Goal: Transaction & Acquisition: Purchase product/service

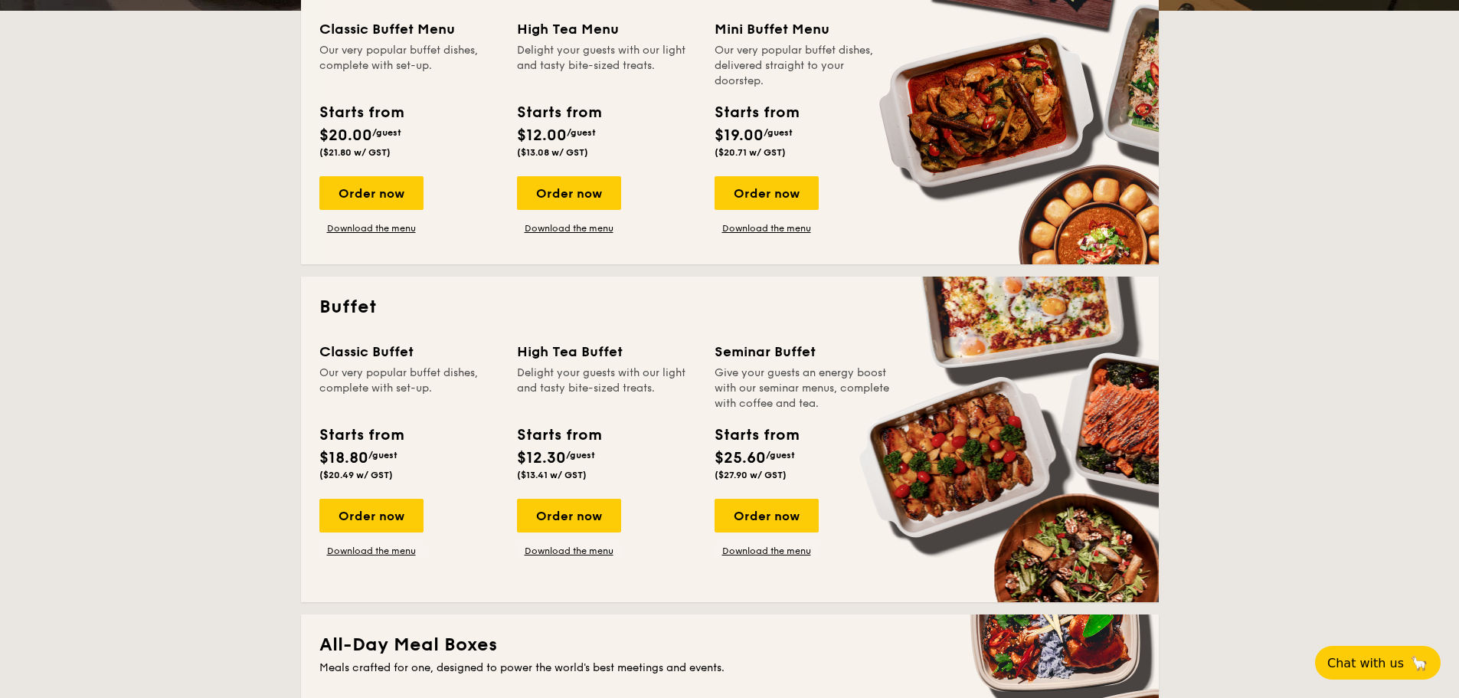
scroll to position [383, 0]
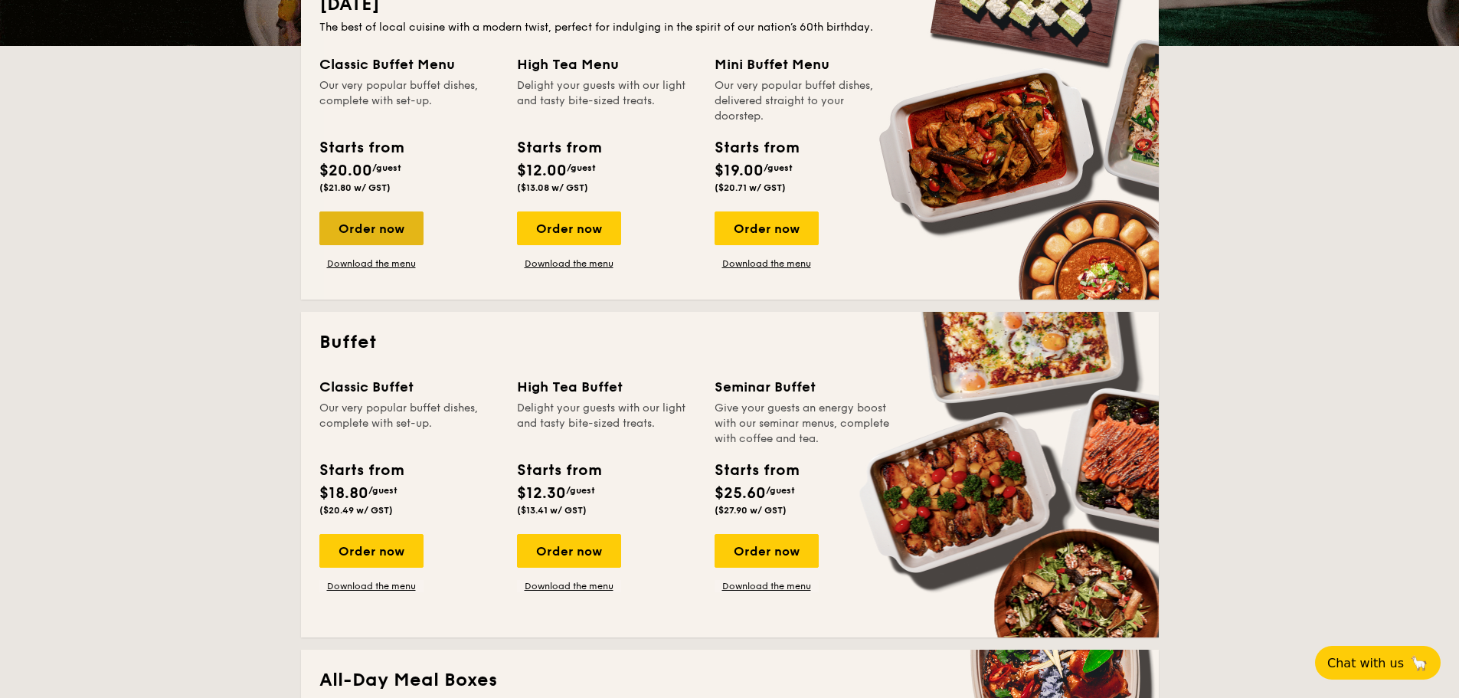
click at [398, 223] on div "Order now" at bounding box center [371, 228] width 104 height 34
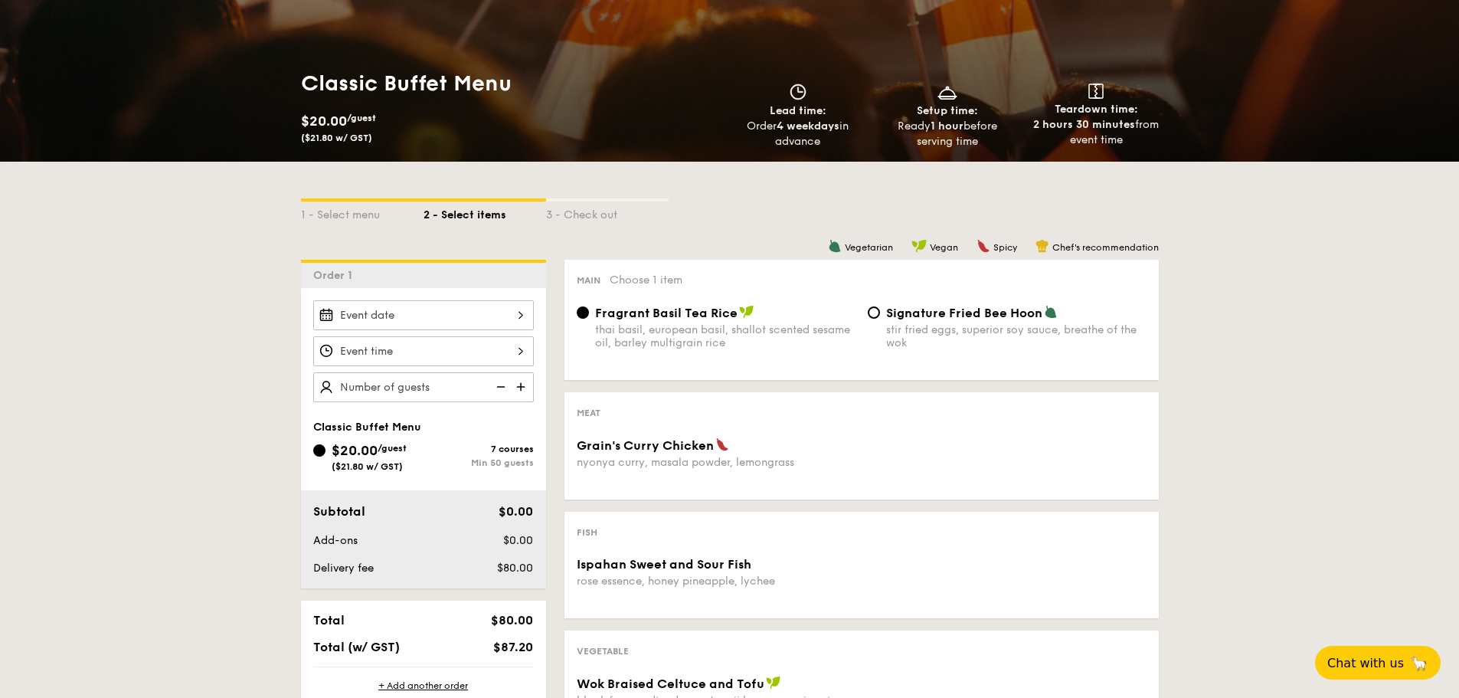
scroll to position [230, 0]
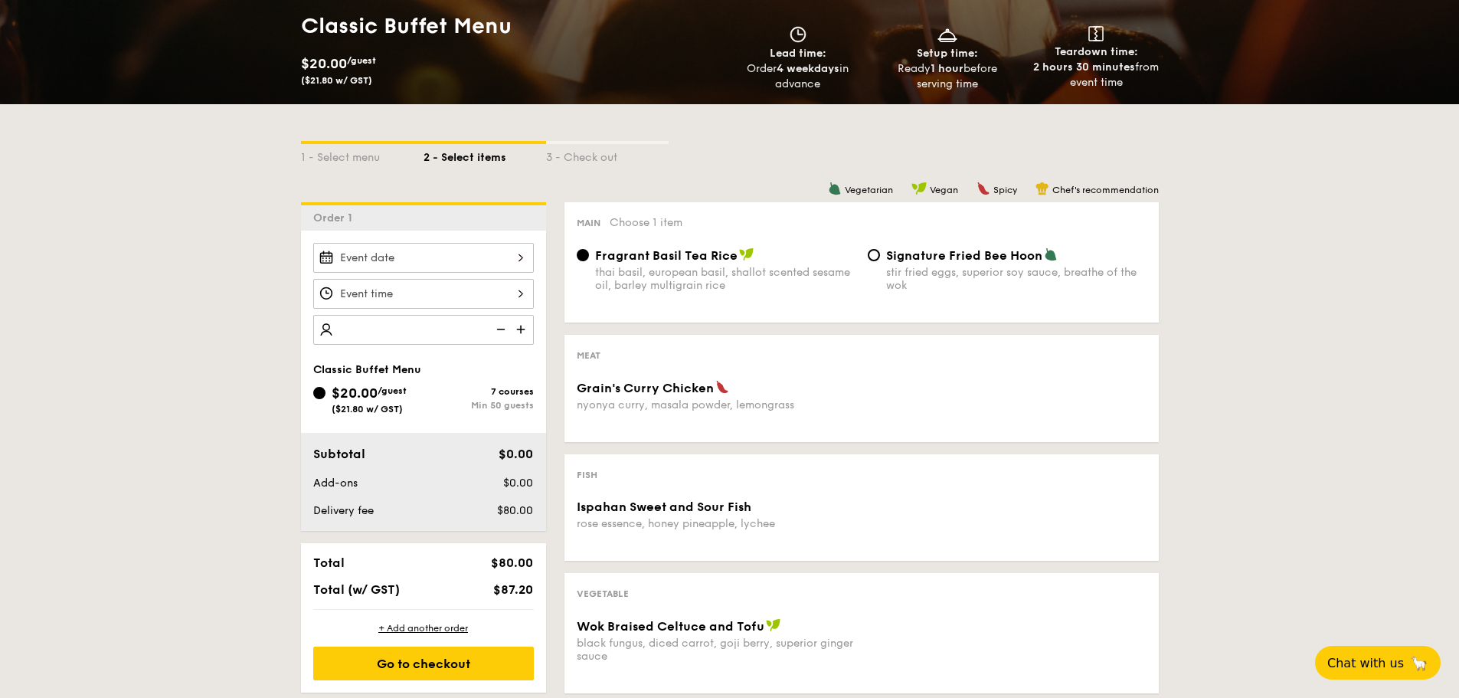
click at [235, 352] on div "1 - Select menu 2 - Select items 3 - Check out Order 1 Classic Buffet Menu $20.…" at bounding box center [729, 597] width 1459 height 986
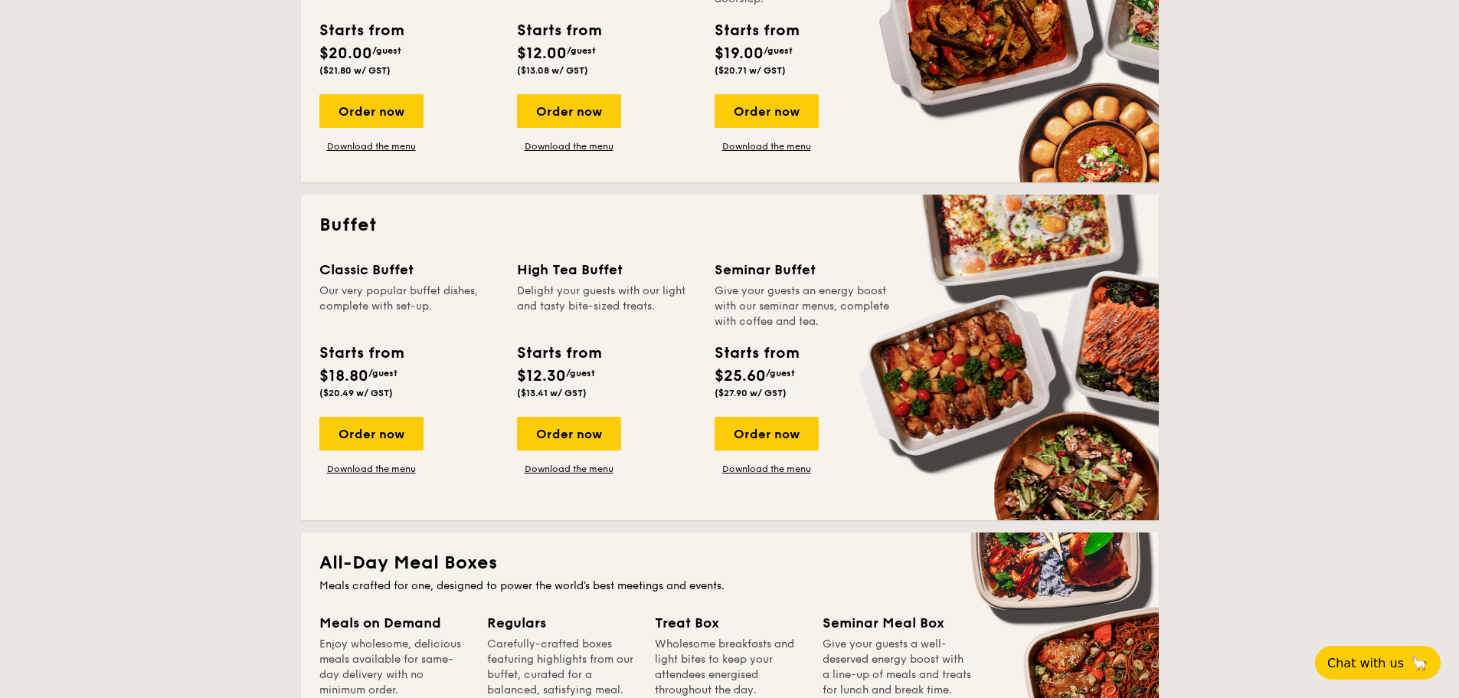
scroll to position [613, 0]
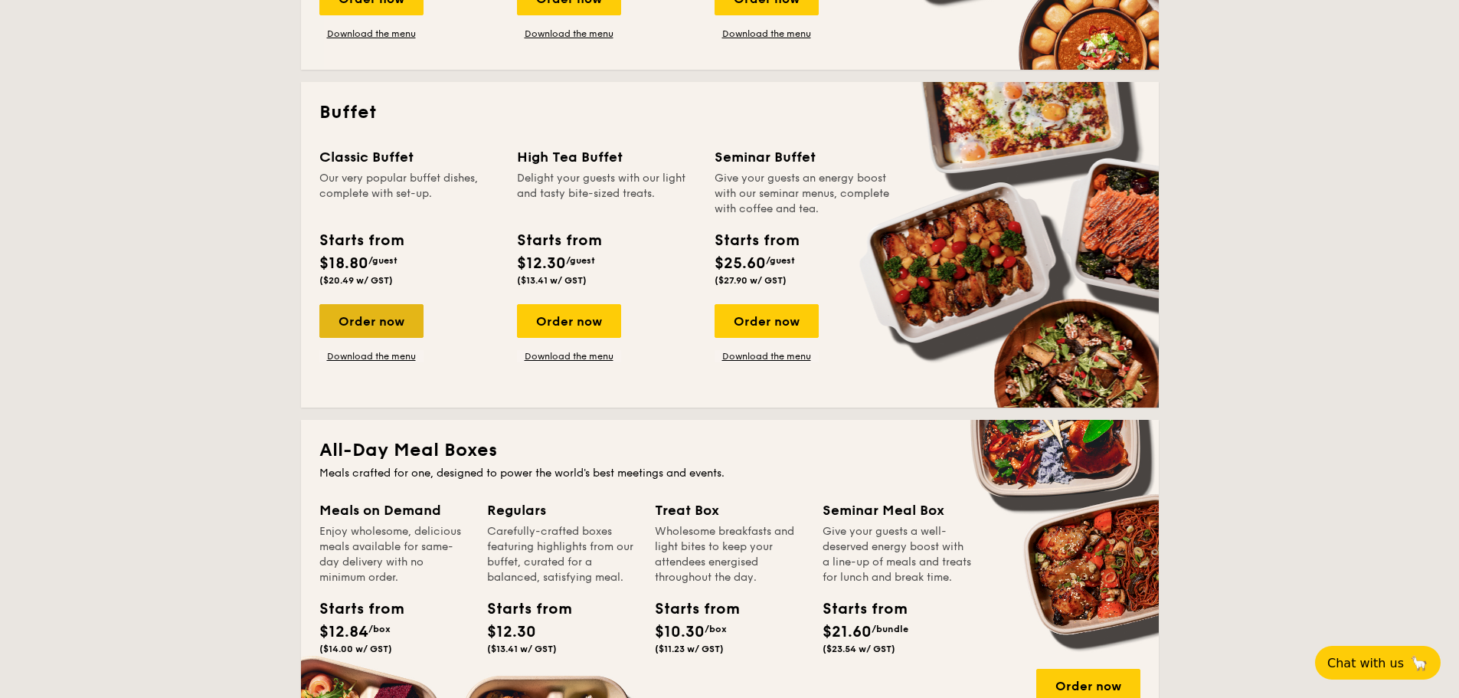
click at [401, 309] on div "Order now" at bounding box center [371, 321] width 104 height 34
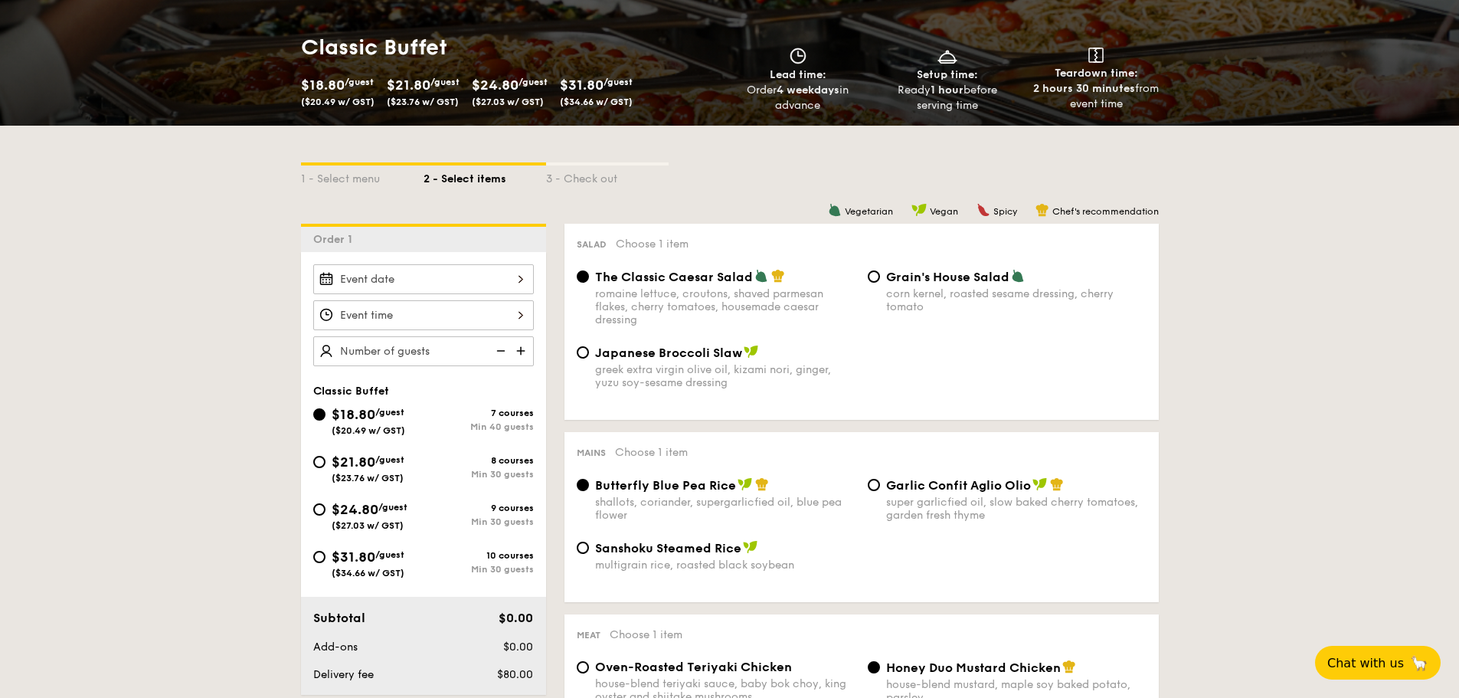
scroll to position [230, 0]
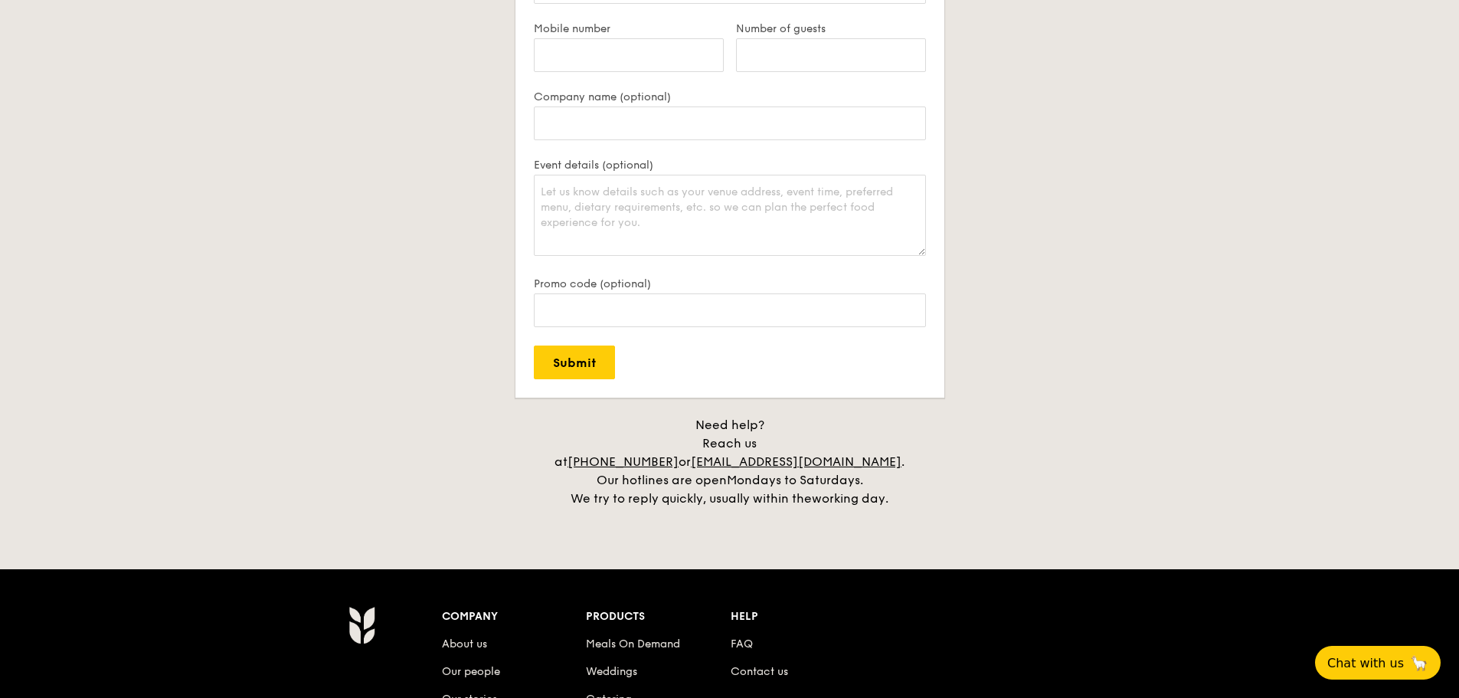
scroll to position [3206, 0]
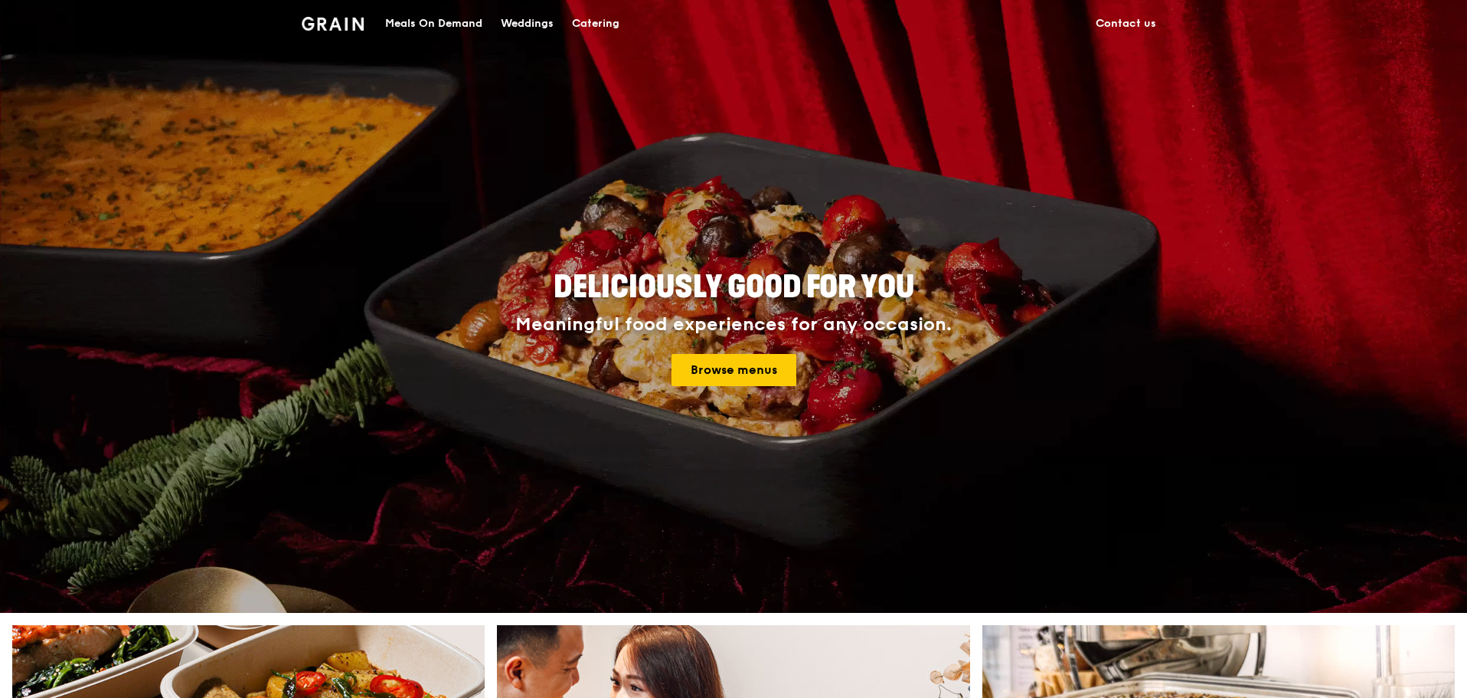
click at [345, 23] on img at bounding box center [333, 24] width 62 height 14
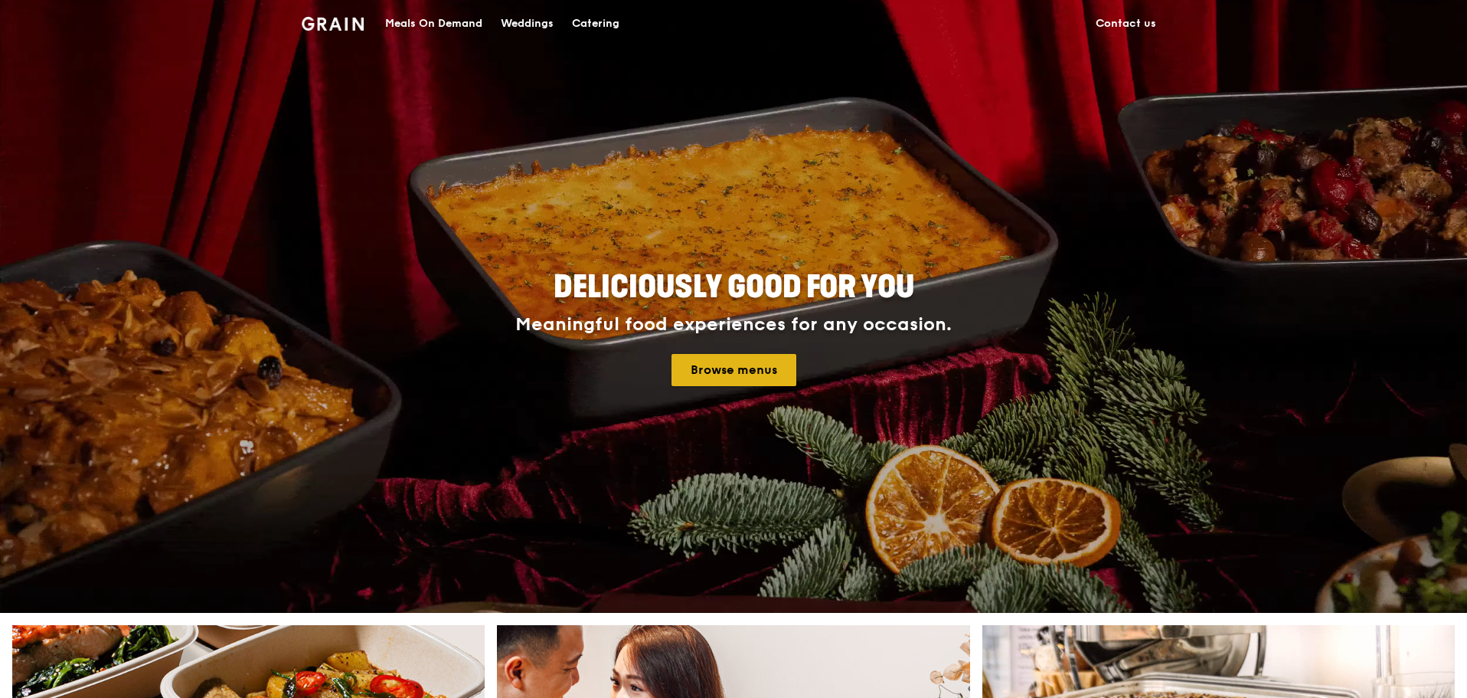
click at [696, 366] on link "Browse menus" at bounding box center [734, 370] width 125 height 32
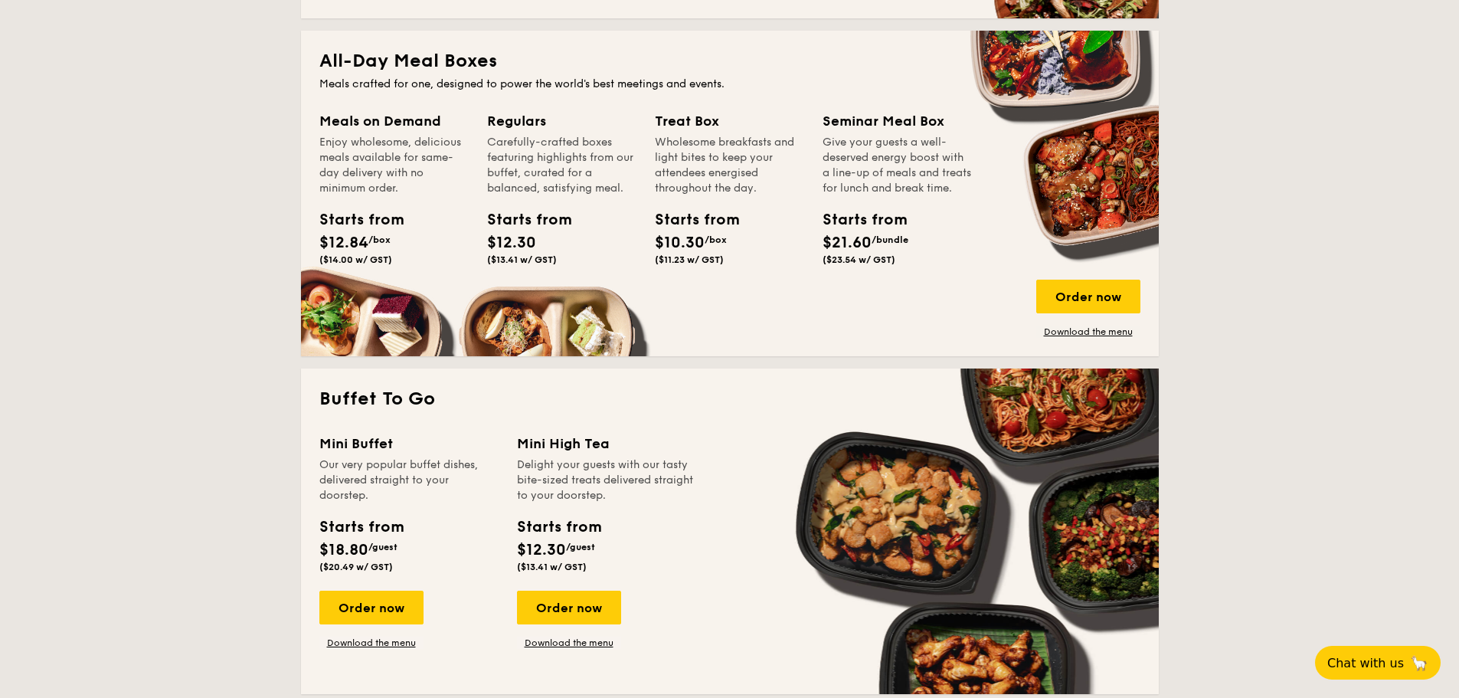
scroll to position [1149, 0]
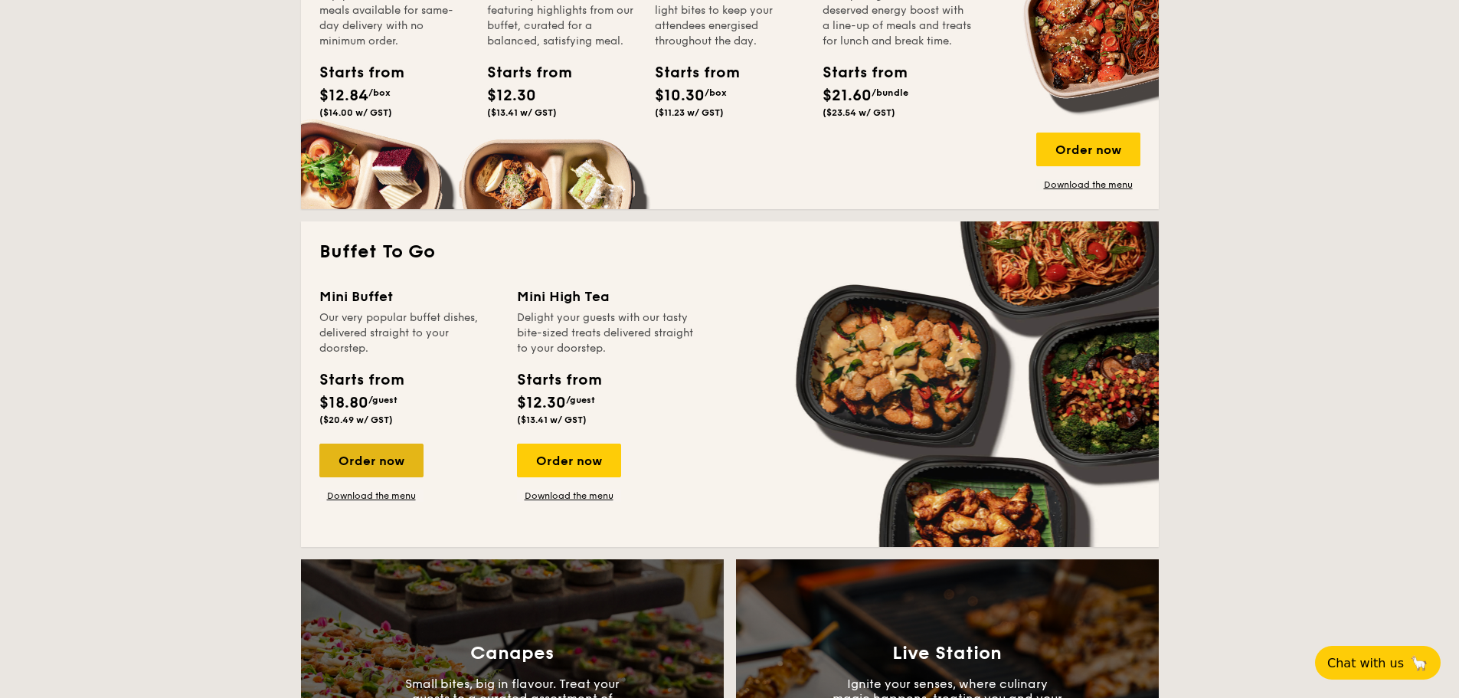
click at [387, 459] on div "Order now" at bounding box center [371, 460] width 104 height 34
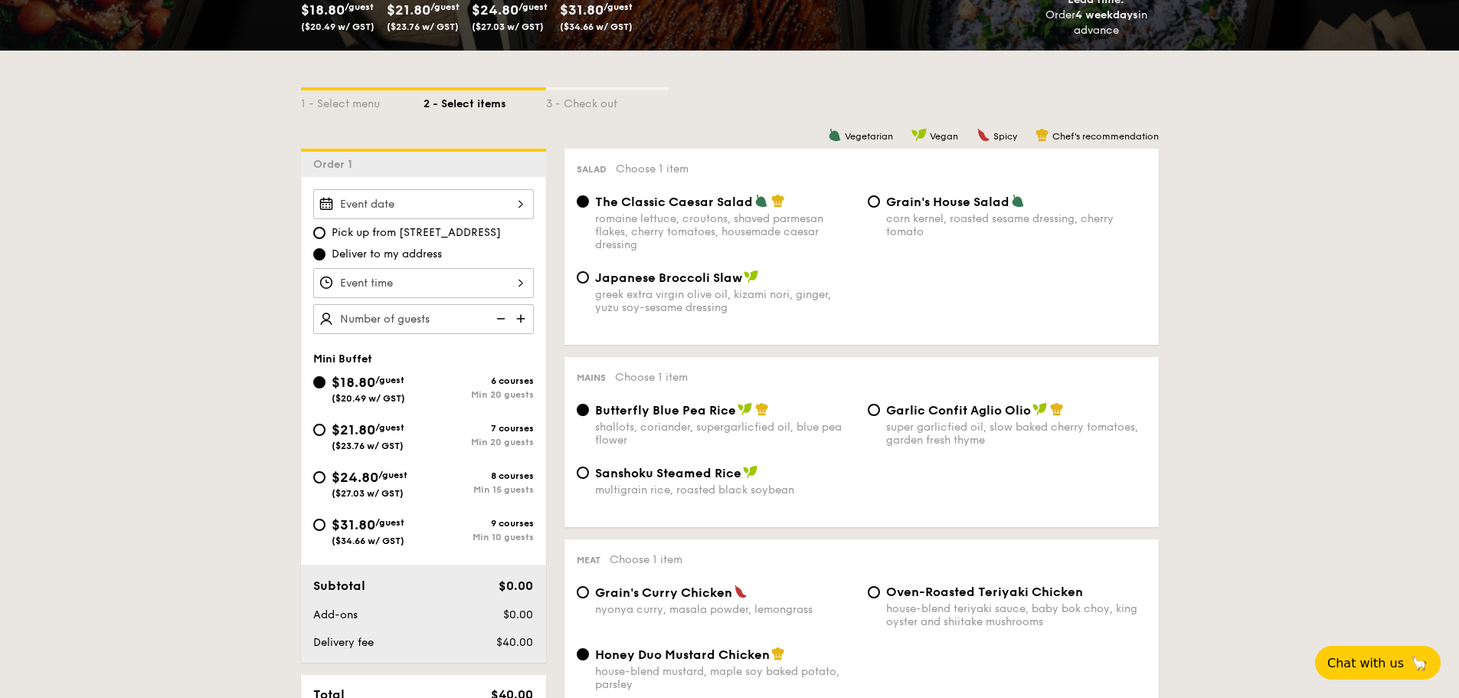
scroll to position [306, 0]
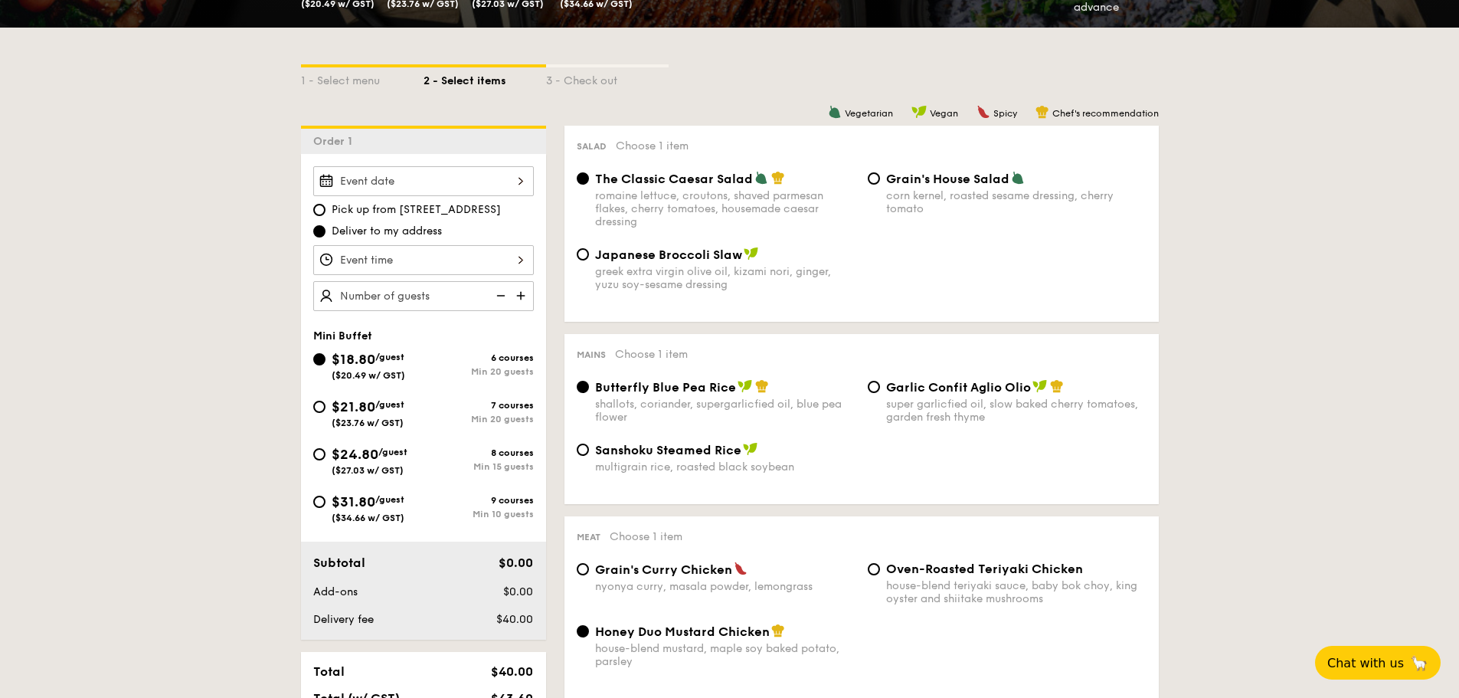
click at [515, 412] on div "7 courses Min 20 guests" at bounding box center [478, 412] width 110 height 25
click at [325, 412] on input "$21.80 /guest ($23.76 w/ GST) 7 courses Min 20 guests" at bounding box center [319, 407] width 12 height 12
radio input "true"
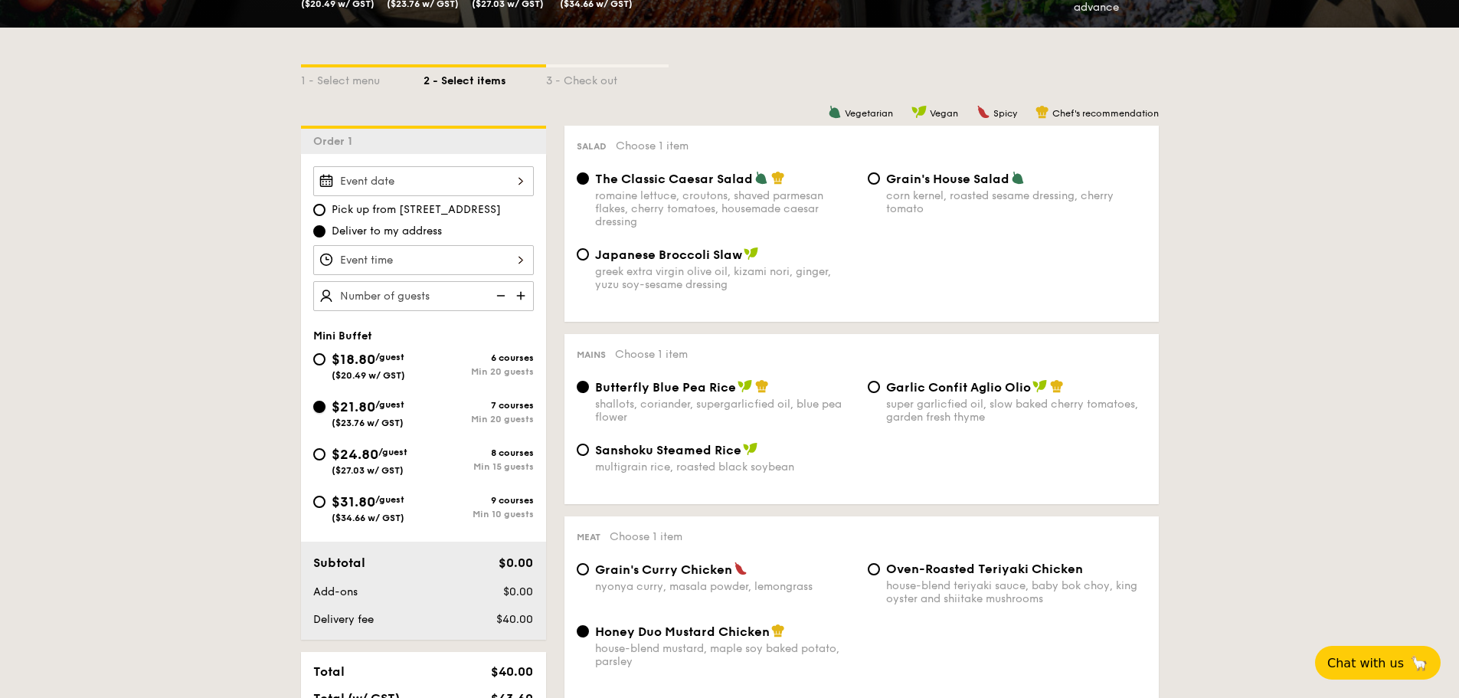
radio input "false"
radio input "true"
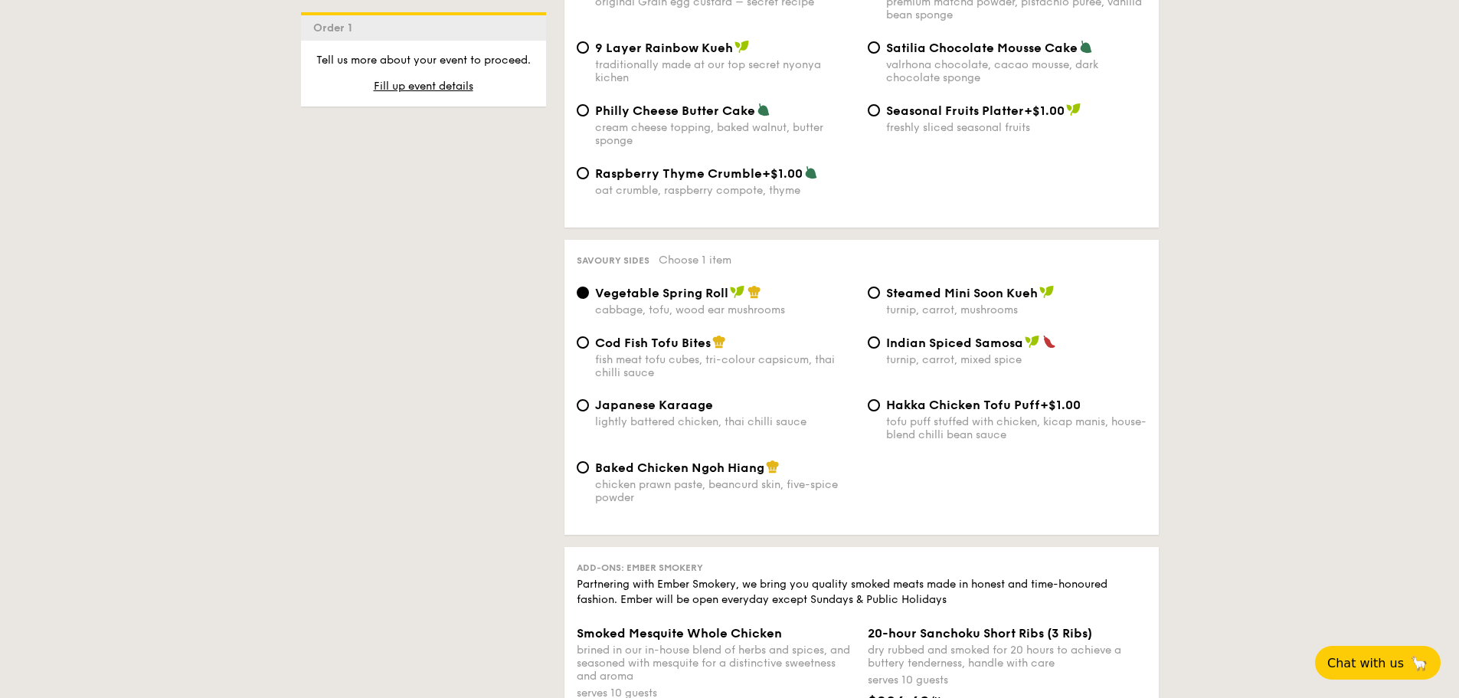
scroll to position [2451, 0]
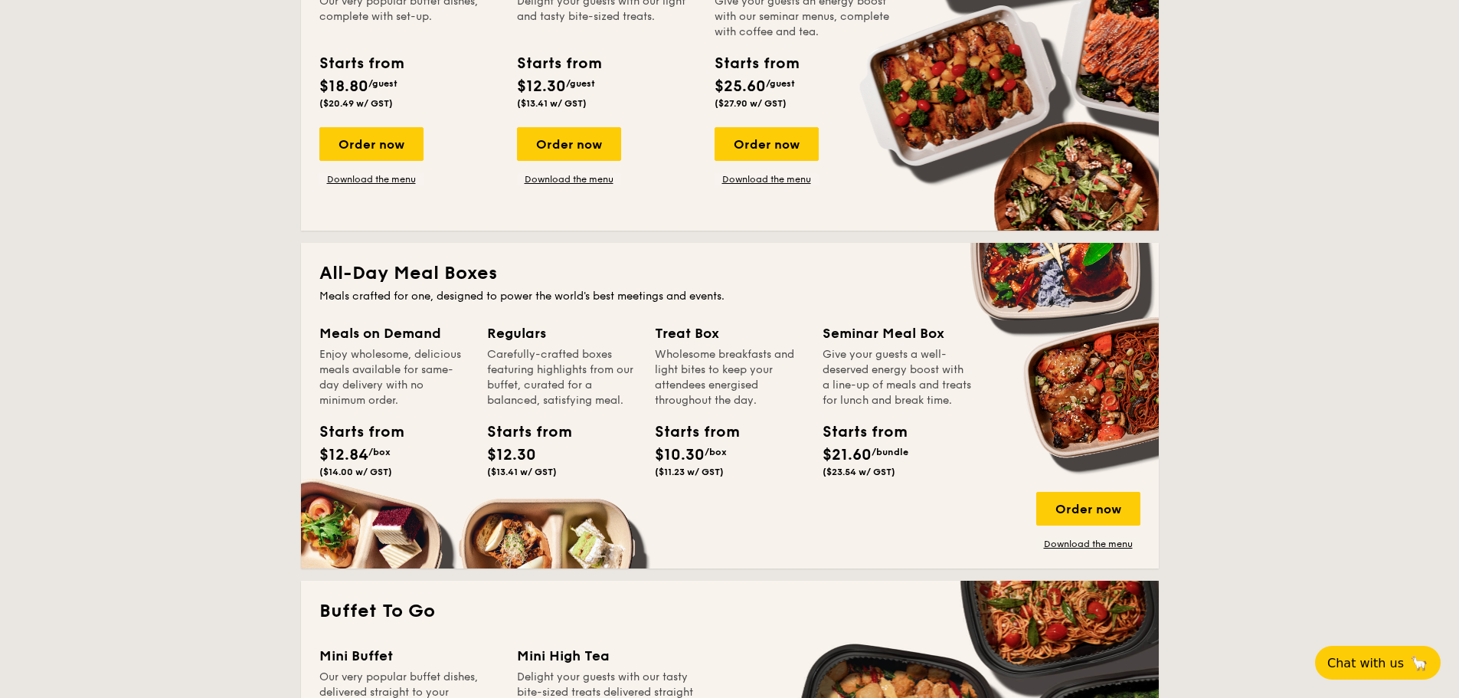
scroll to position [832, 0]
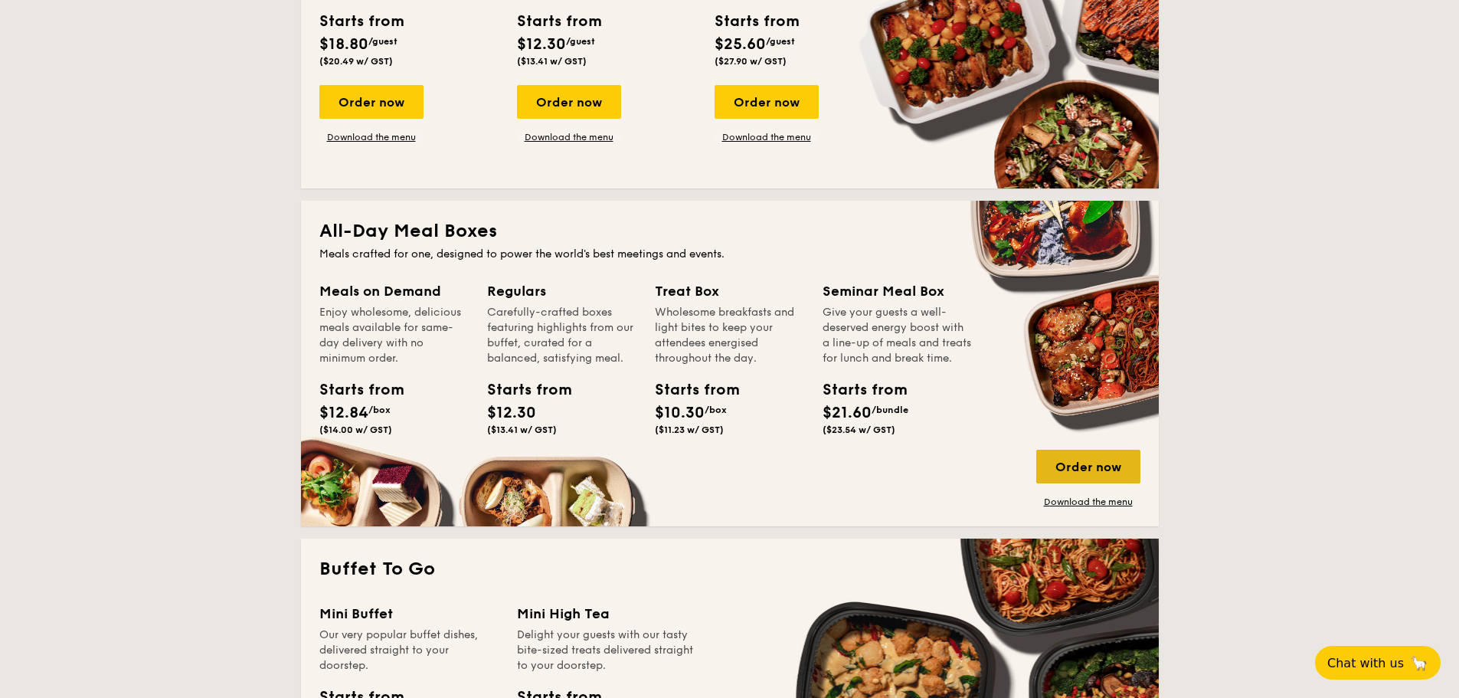
click at [1072, 466] on div "Order now" at bounding box center [1088, 467] width 104 height 34
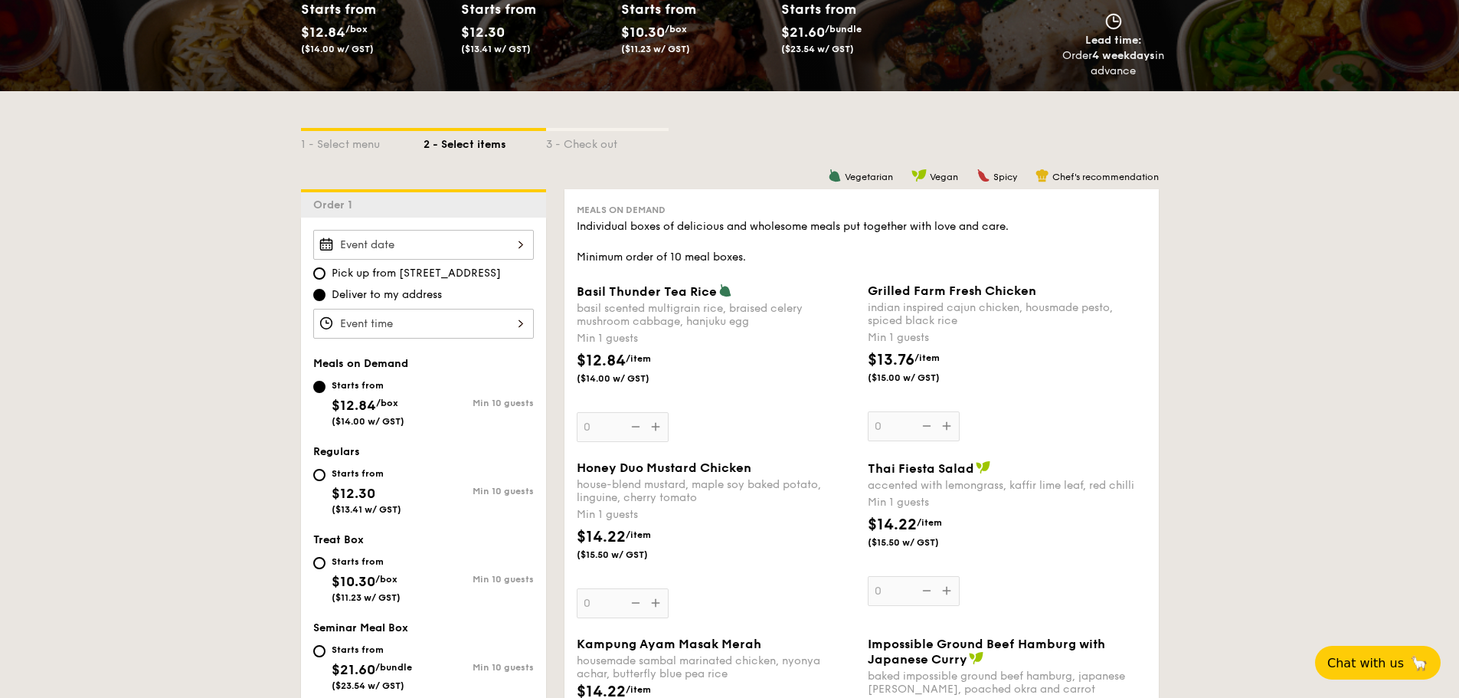
scroll to position [383, 0]
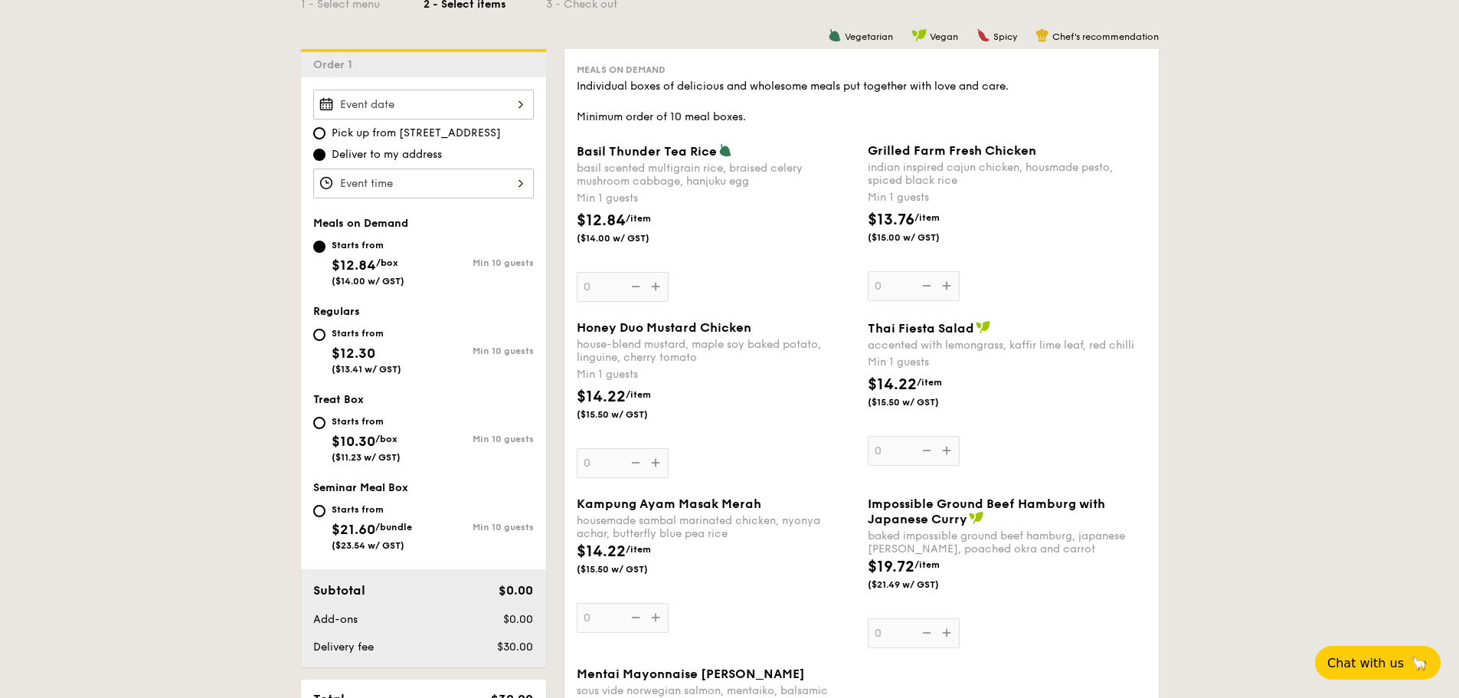
click at [319, 507] on input "Starts from $21.60 /bundle ($23.54 w/ GST) Min 10 guests" at bounding box center [319, 511] width 12 height 12
radio input "true"
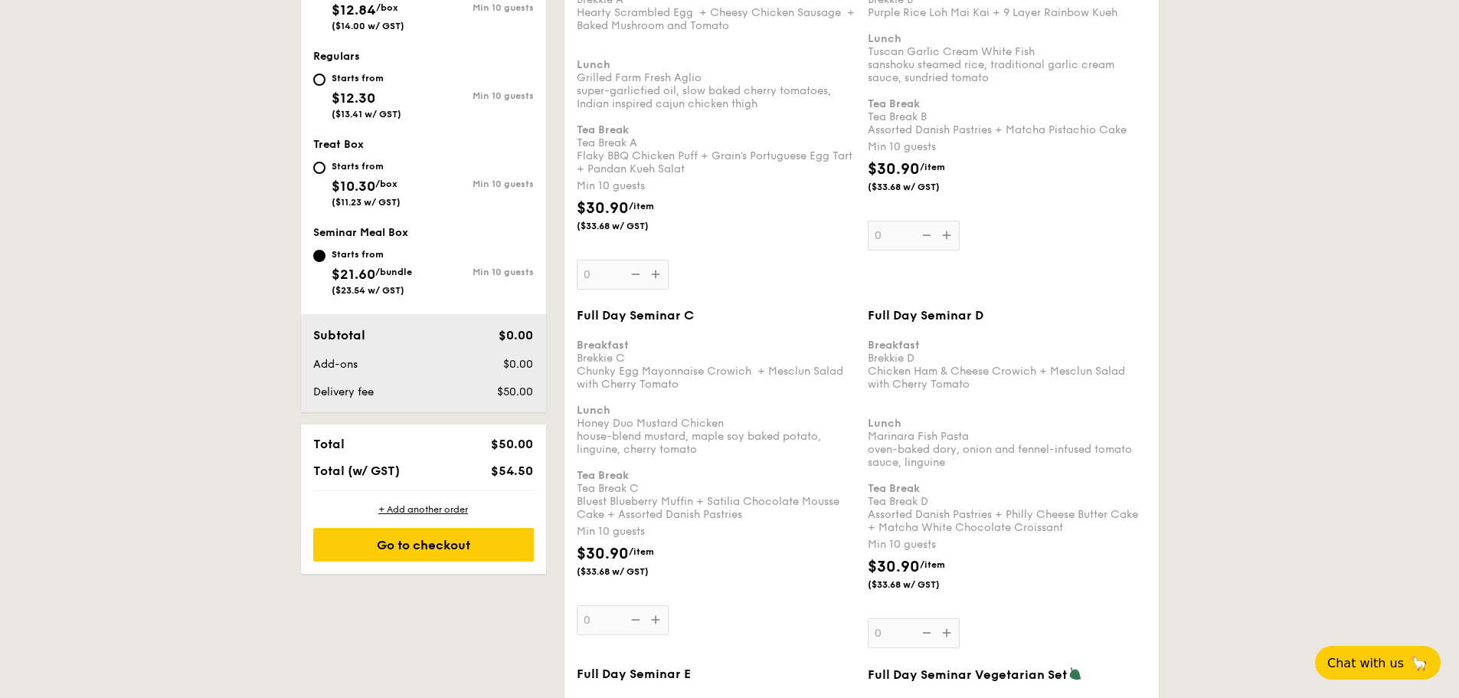
scroll to position [766, 0]
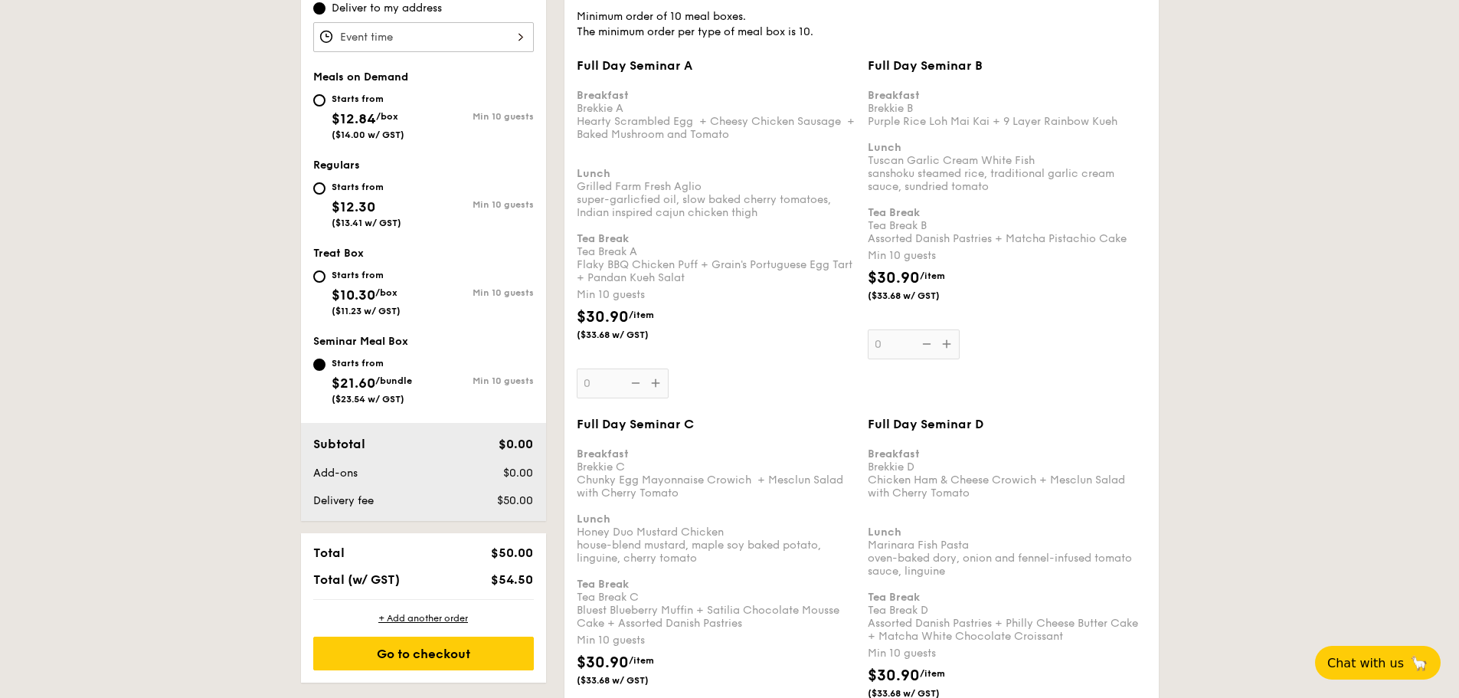
scroll to position [536, 0]
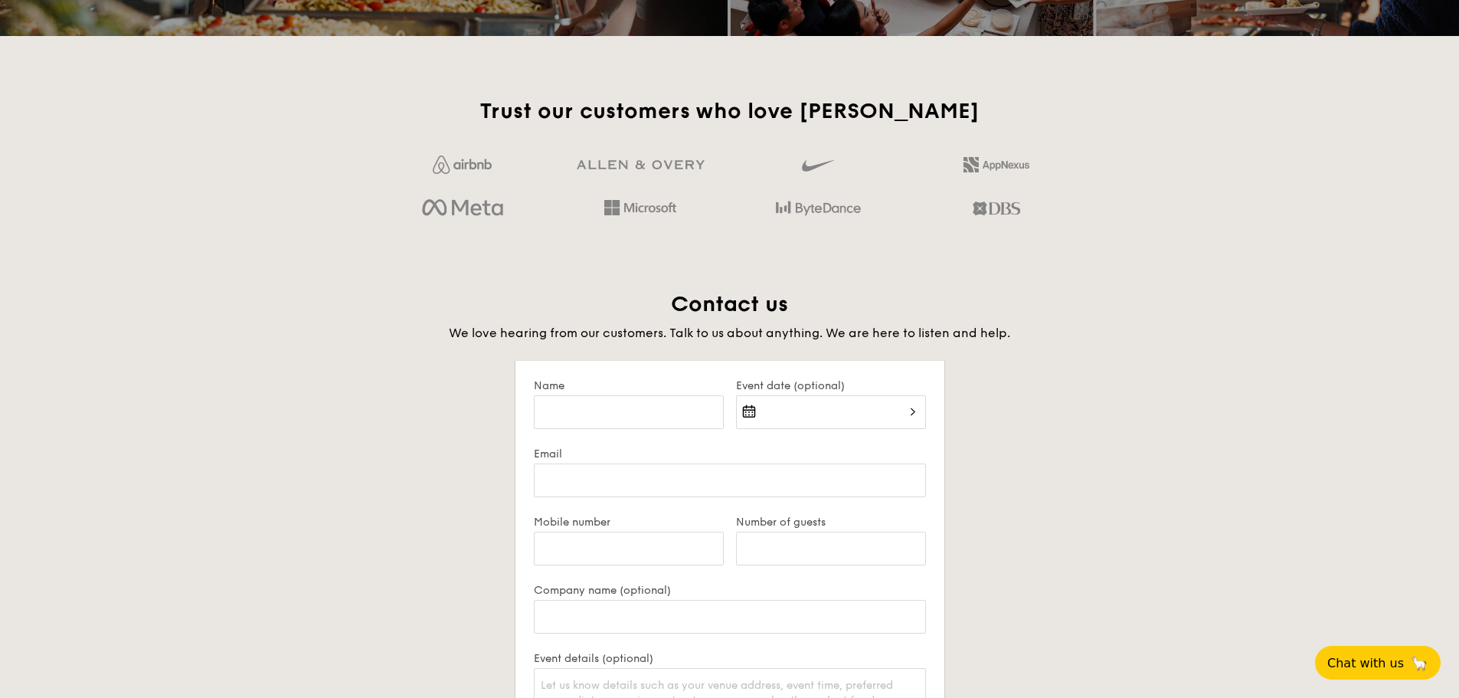
scroll to position [2735, 0]
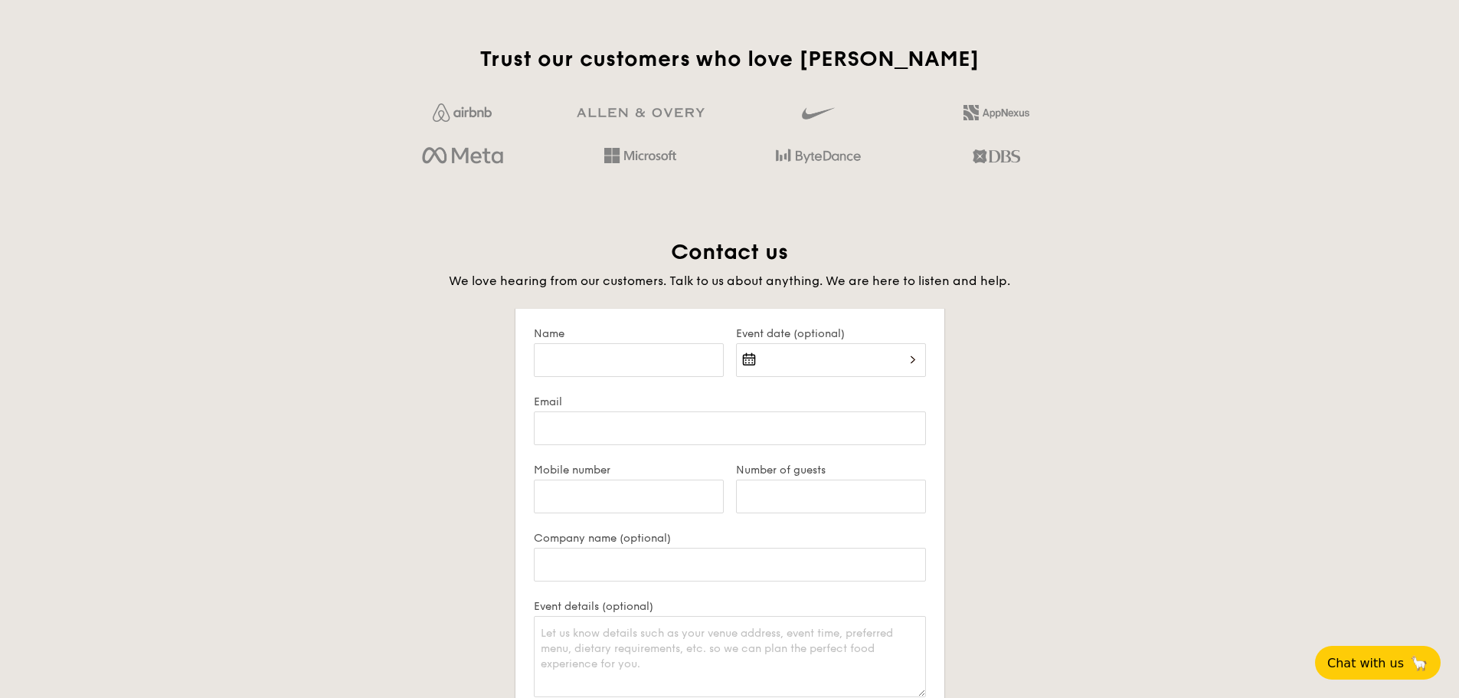
click at [1101, 351] on div "Contact us We love hearing from our customers. Talk to us about anything. We ar…" at bounding box center [730, 593] width 858 height 711
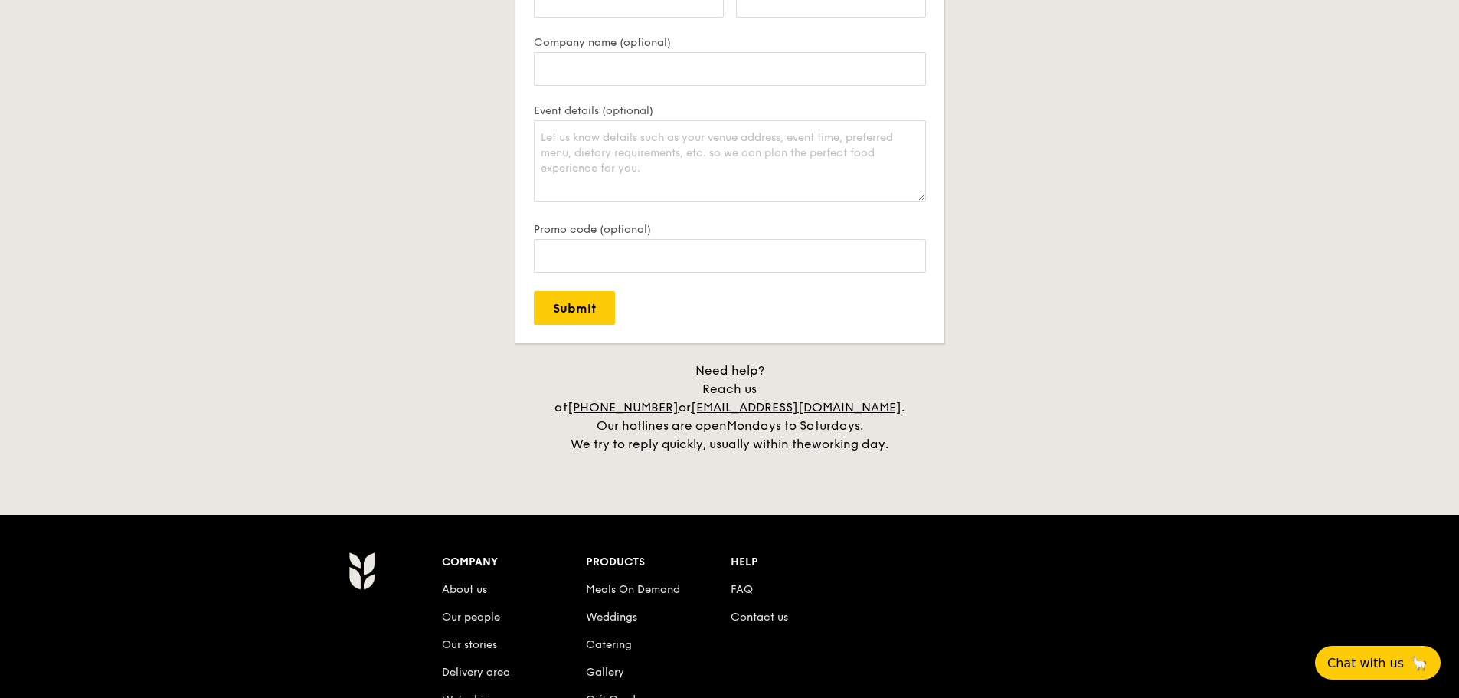
scroll to position [3072, 0]
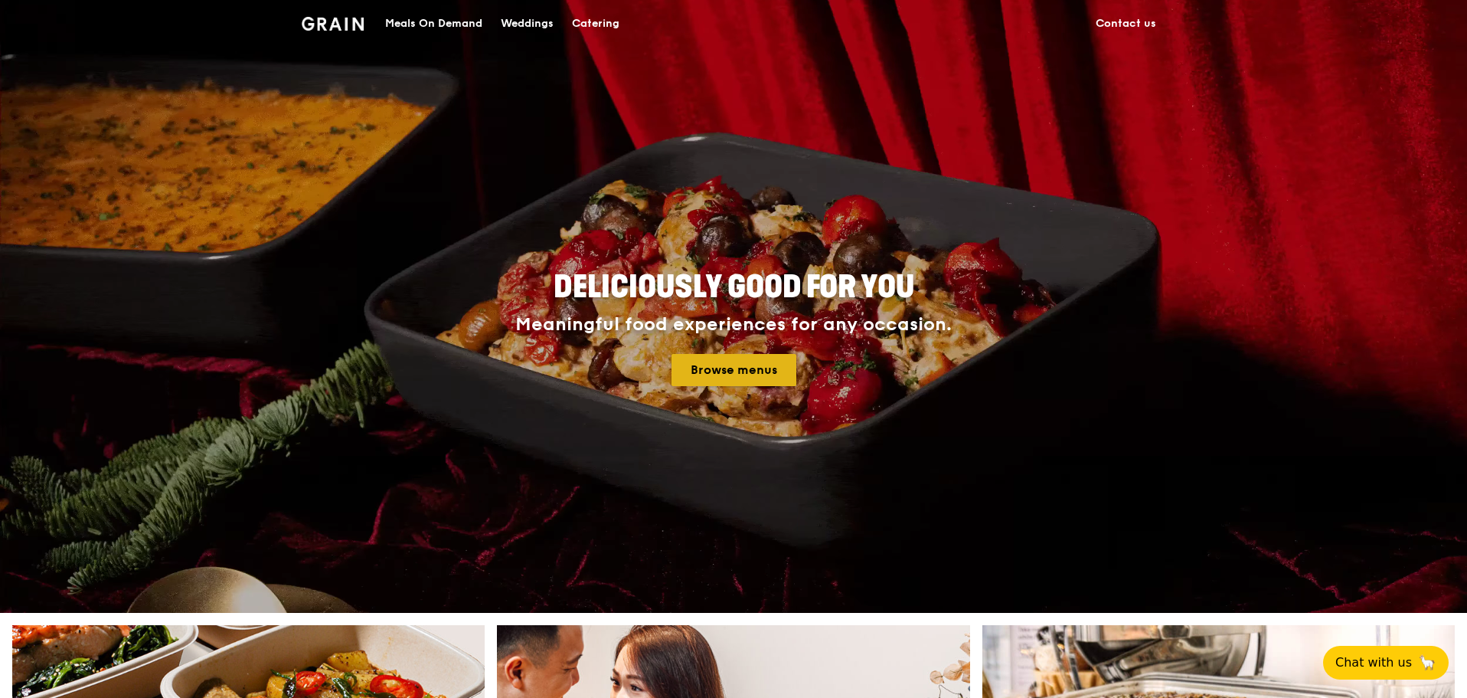
click at [679, 371] on link "Browse menus" at bounding box center [734, 370] width 125 height 32
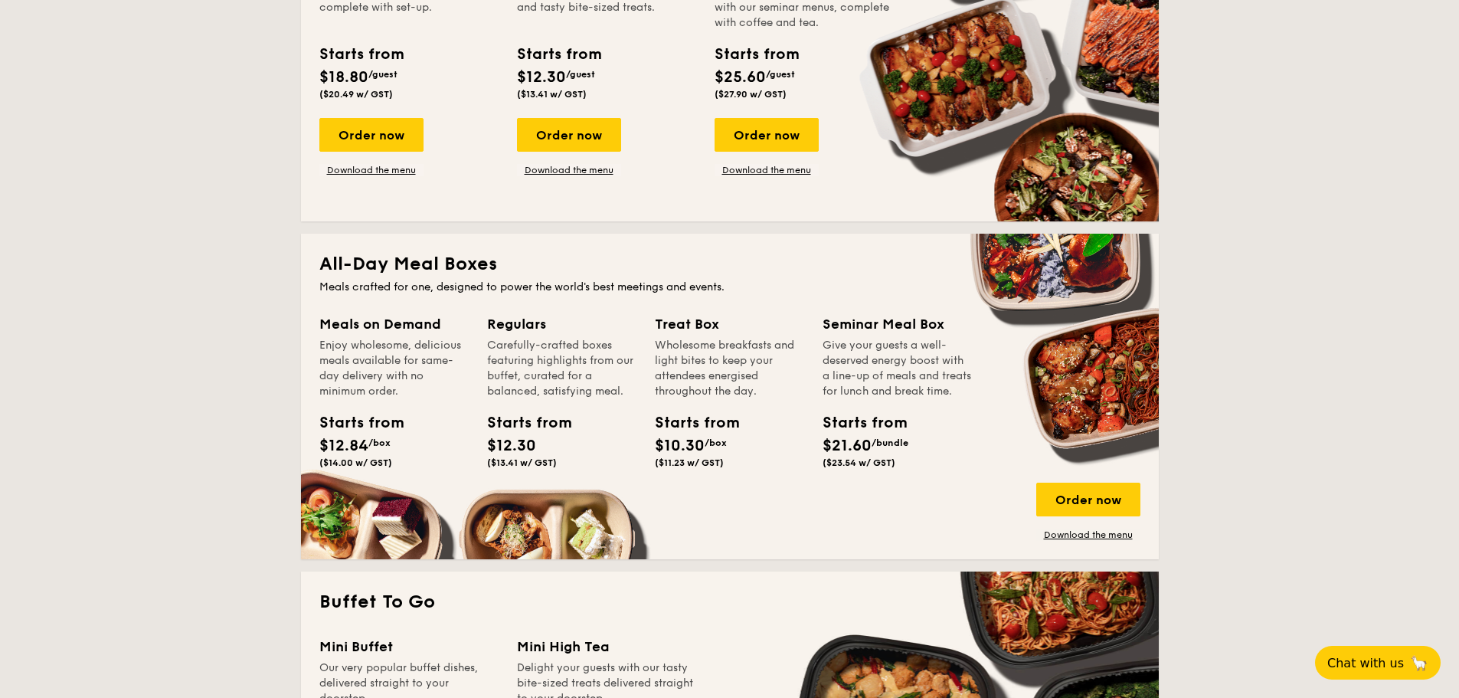
scroll to position [919, 0]
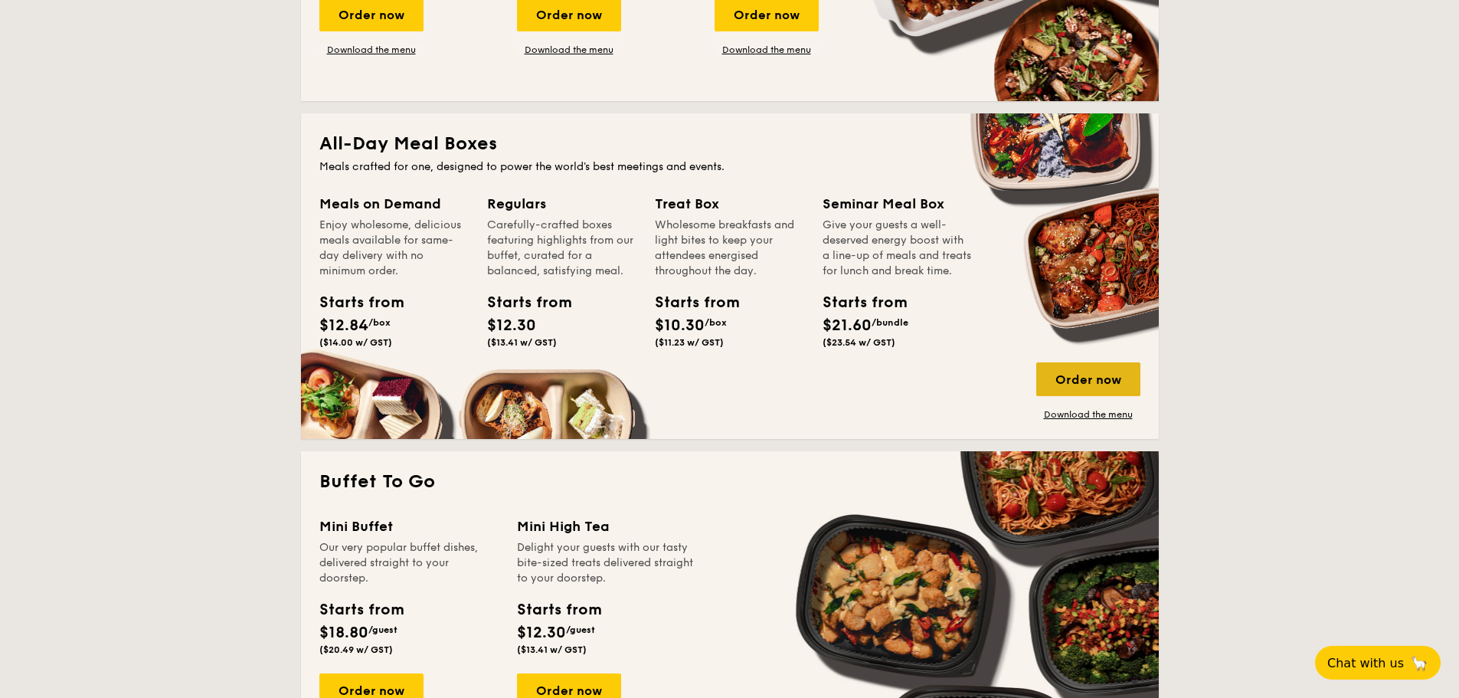
click at [1116, 370] on div "Order now" at bounding box center [1088, 379] width 104 height 34
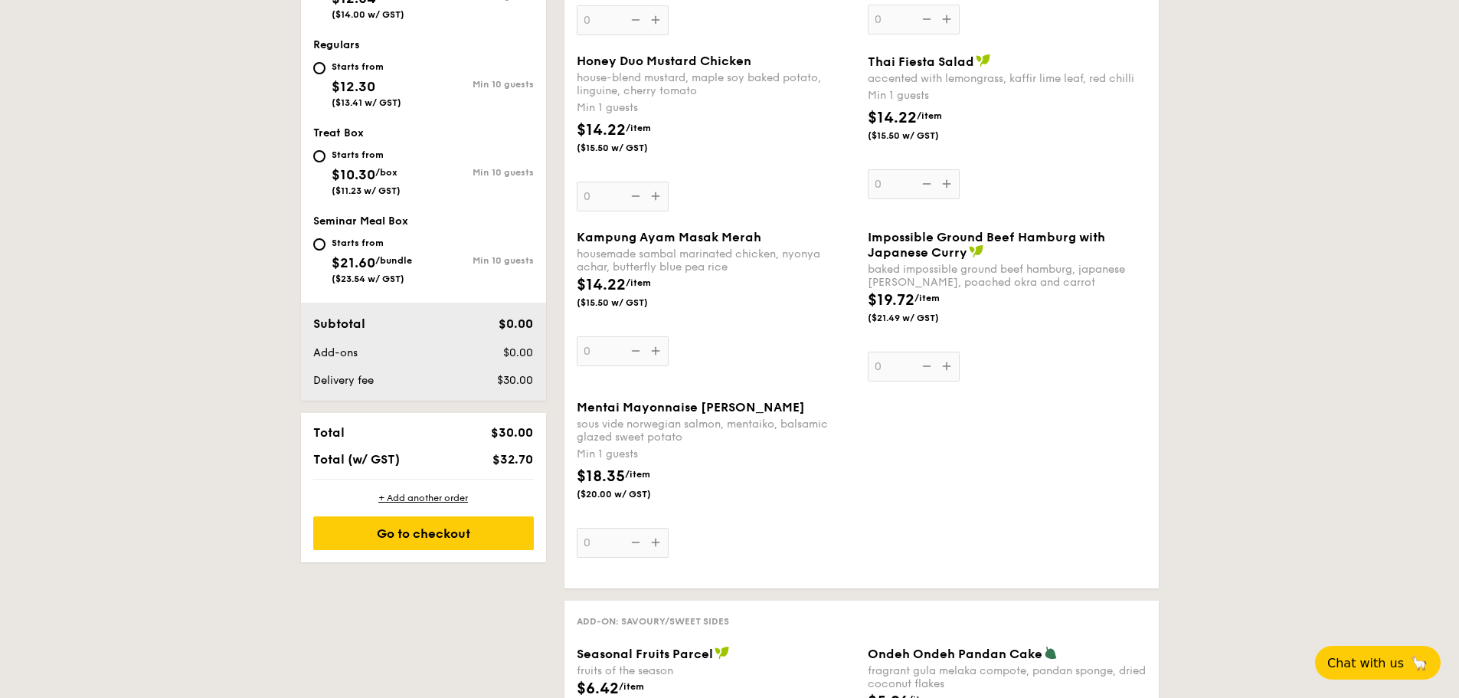
scroll to position [613, 0]
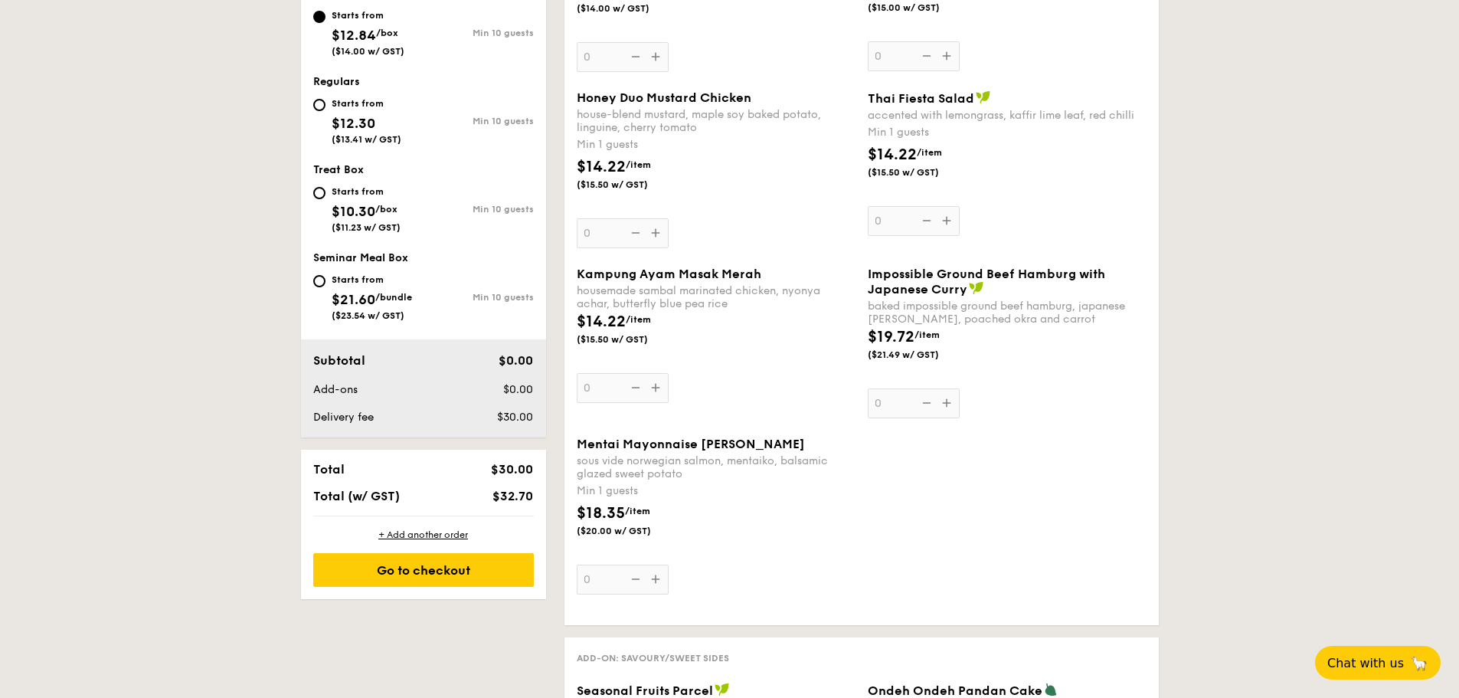
click at [311, 288] on div "Starts from $21.60 /bundle ($23.54 w/ GST) Min 10 guests" at bounding box center [423, 300] width 233 height 60
click at [319, 280] on input "Starts from $21.60 /bundle ($23.54 w/ GST) Min 10 guests" at bounding box center [319, 281] width 12 height 12
radio input "true"
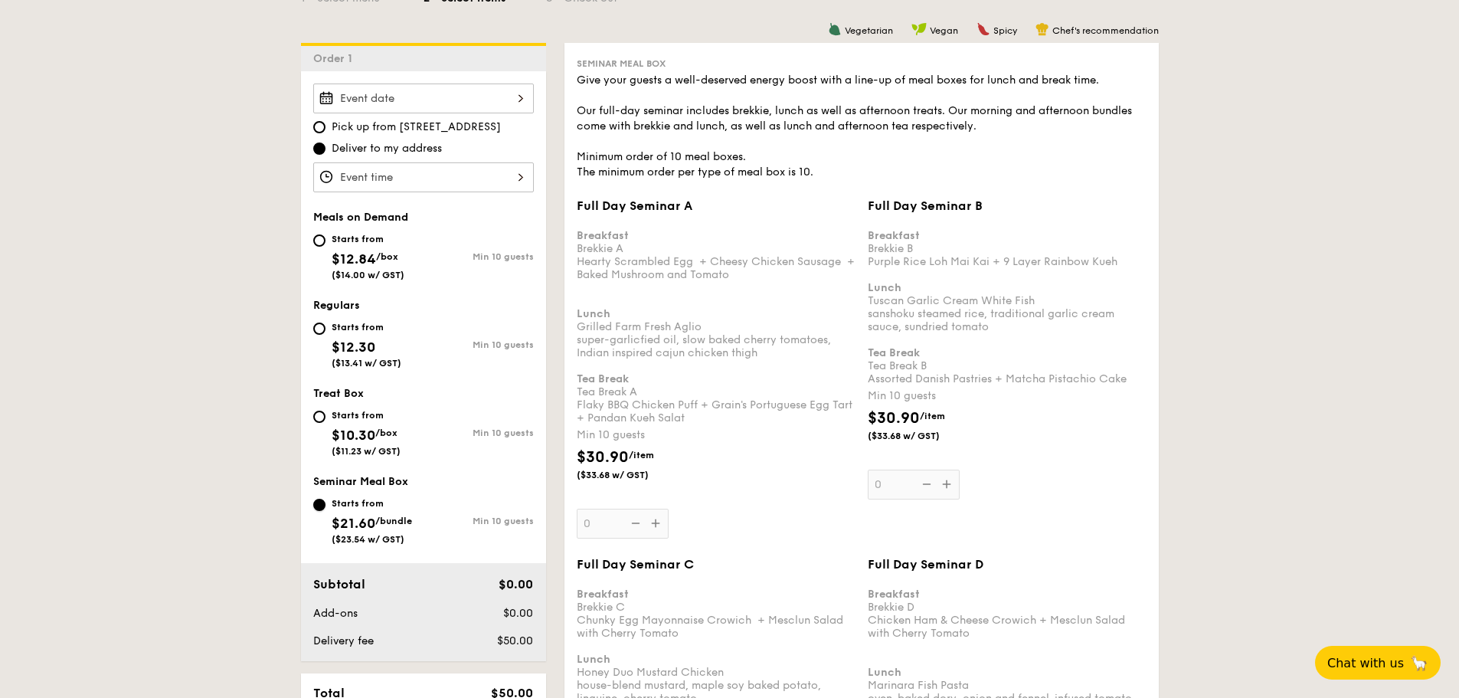
scroll to position [383, 0]
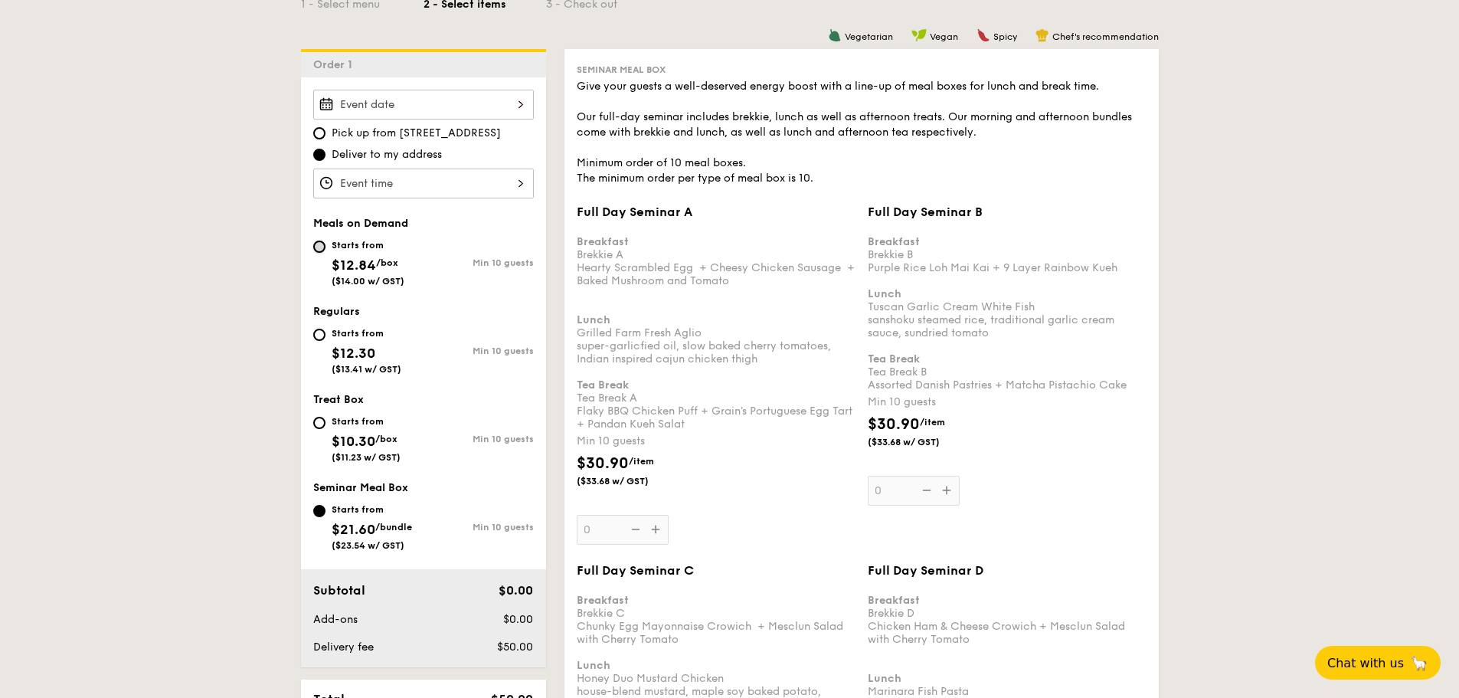
click at [319, 246] on input "Starts from $12.84 /box ($14.00 w/ GST) Min 10 guests" at bounding box center [319, 246] width 12 height 12
radio input "true"
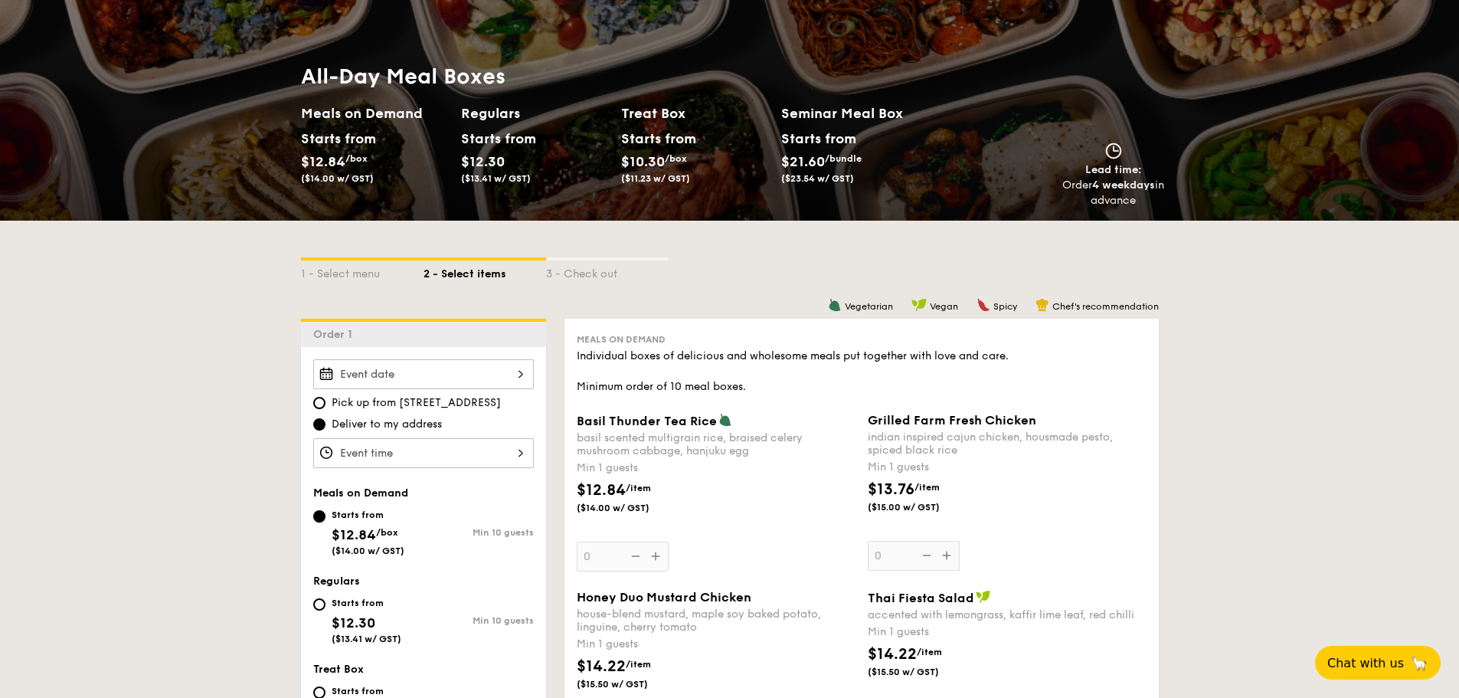
scroll to position [0, 0]
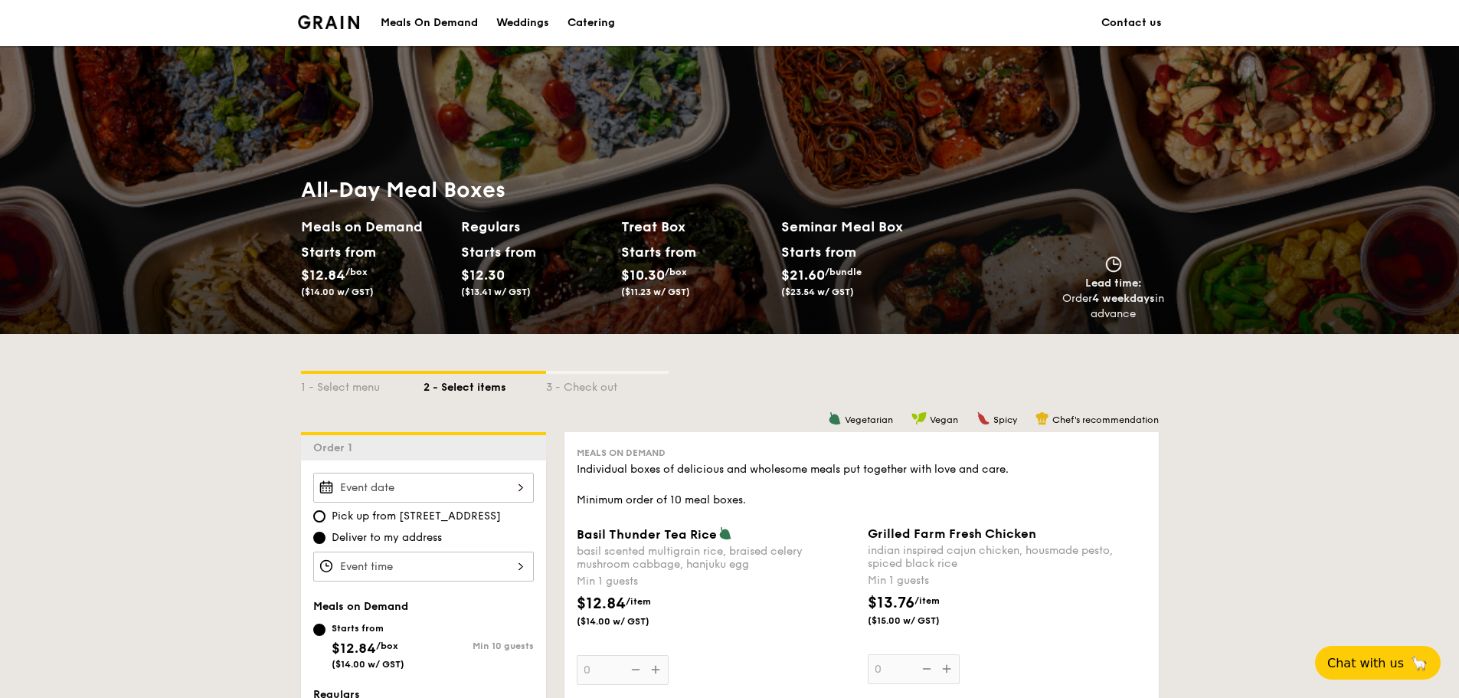
click at [354, 18] on img at bounding box center [329, 22] width 62 height 14
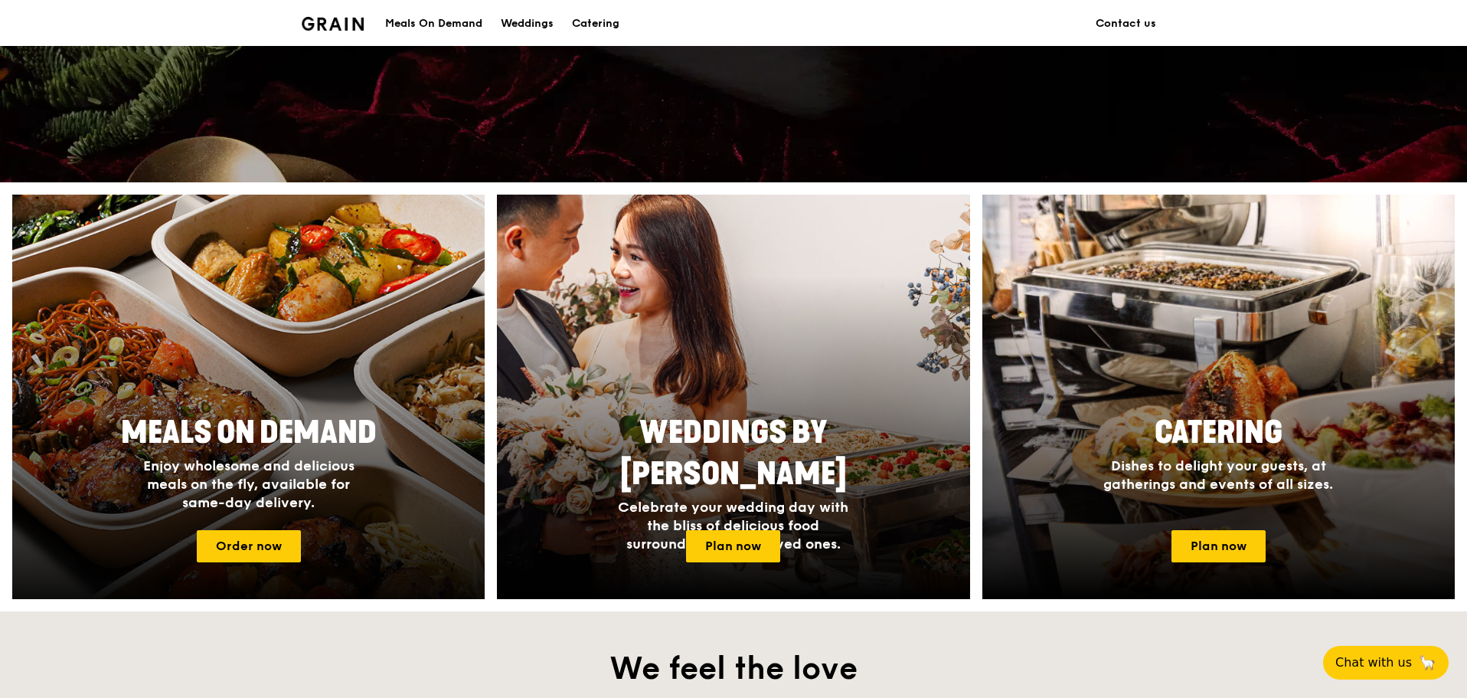
scroll to position [459, 0]
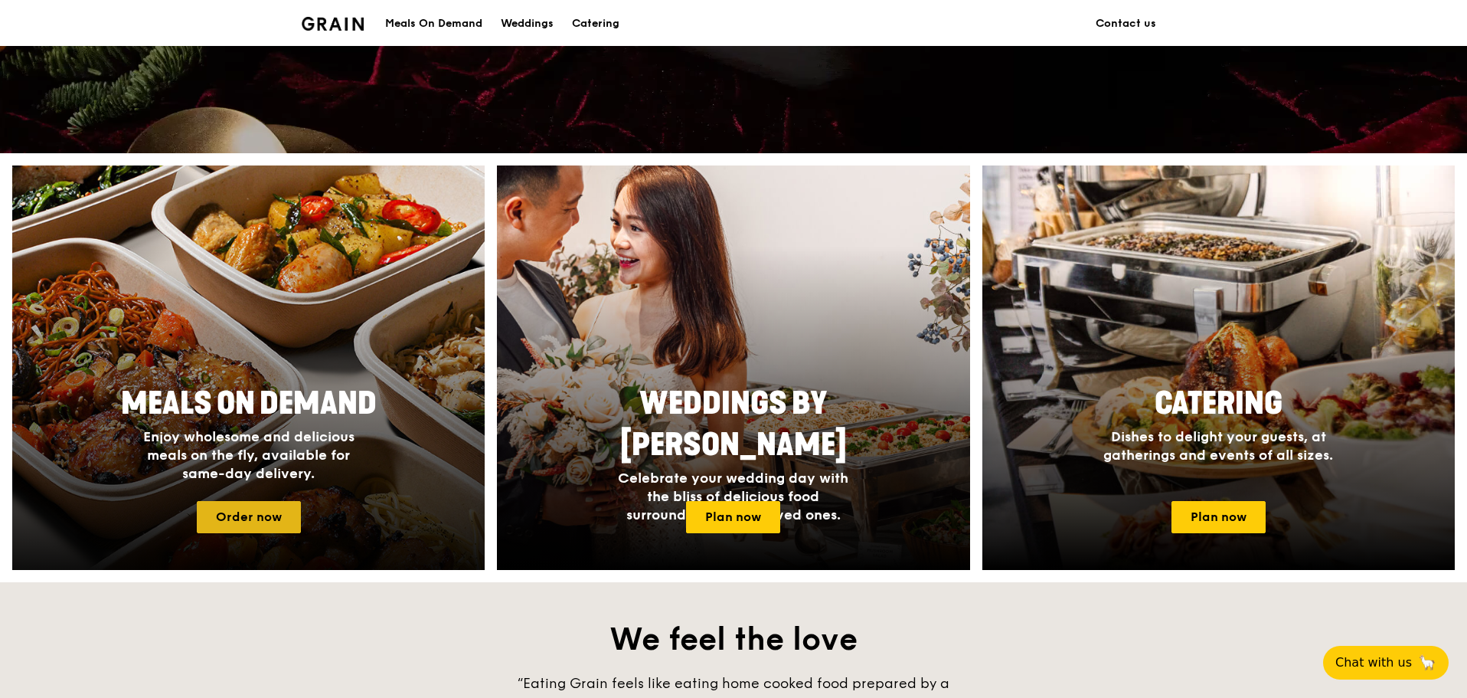
click at [259, 521] on link "Order now" at bounding box center [249, 517] width 104 height 32
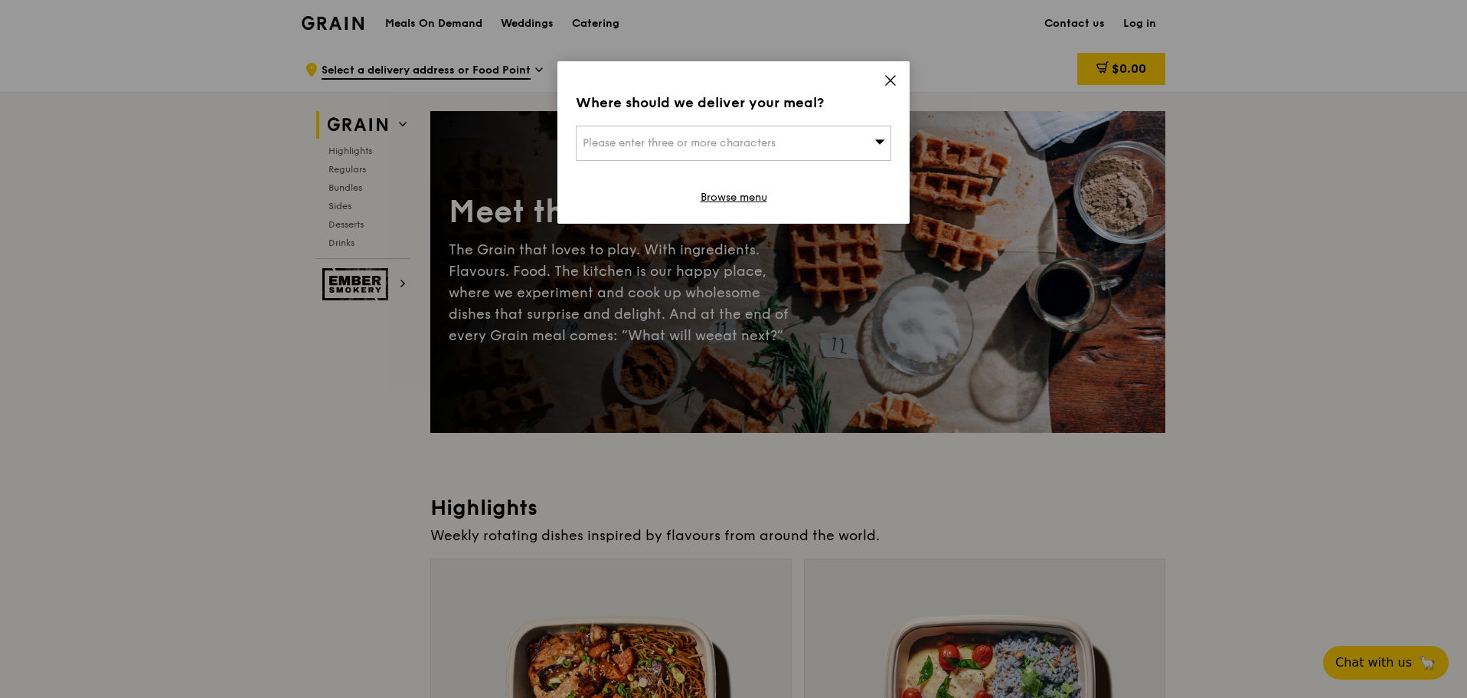
click at [823, 144] on div "Please enter three or more characters" at bounding box center [734, 143] width 316 height 35
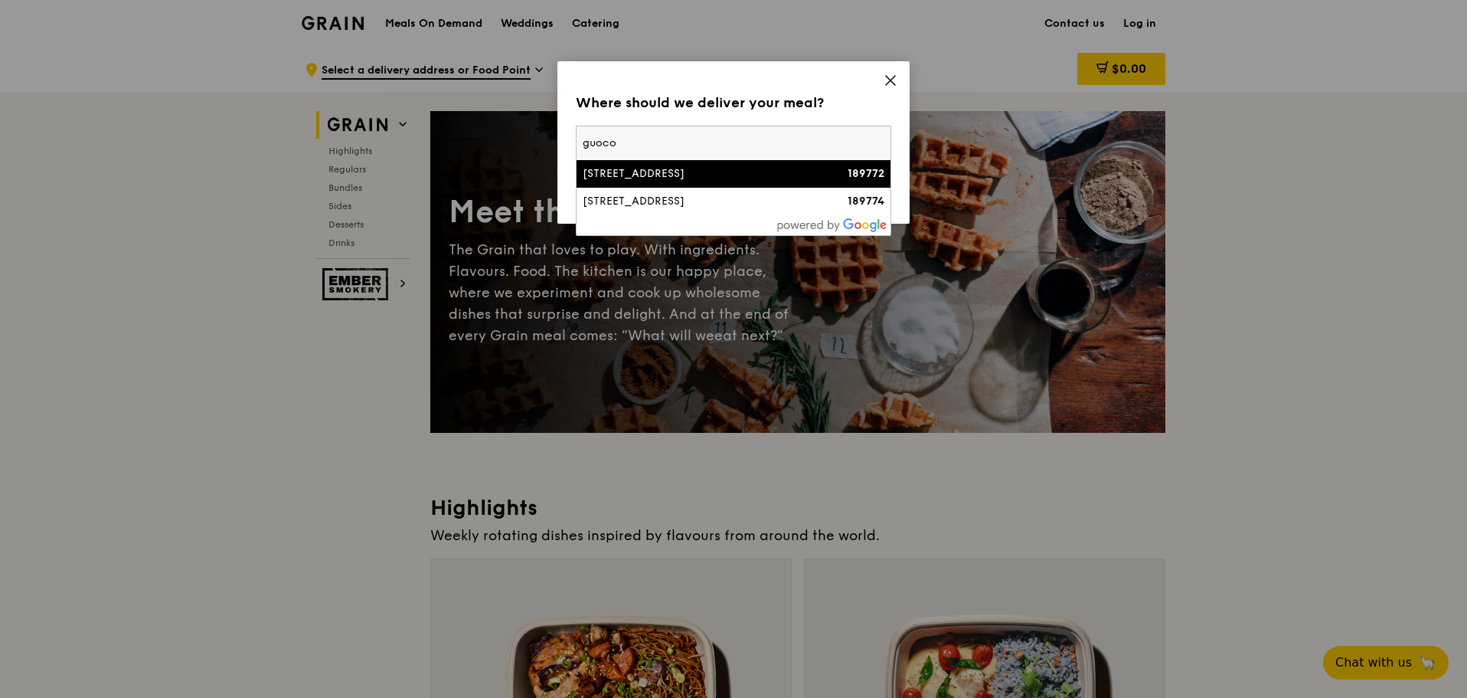
click at [589, 142] on input "guoco" at bounding box center [734, 143] width 314 height 34
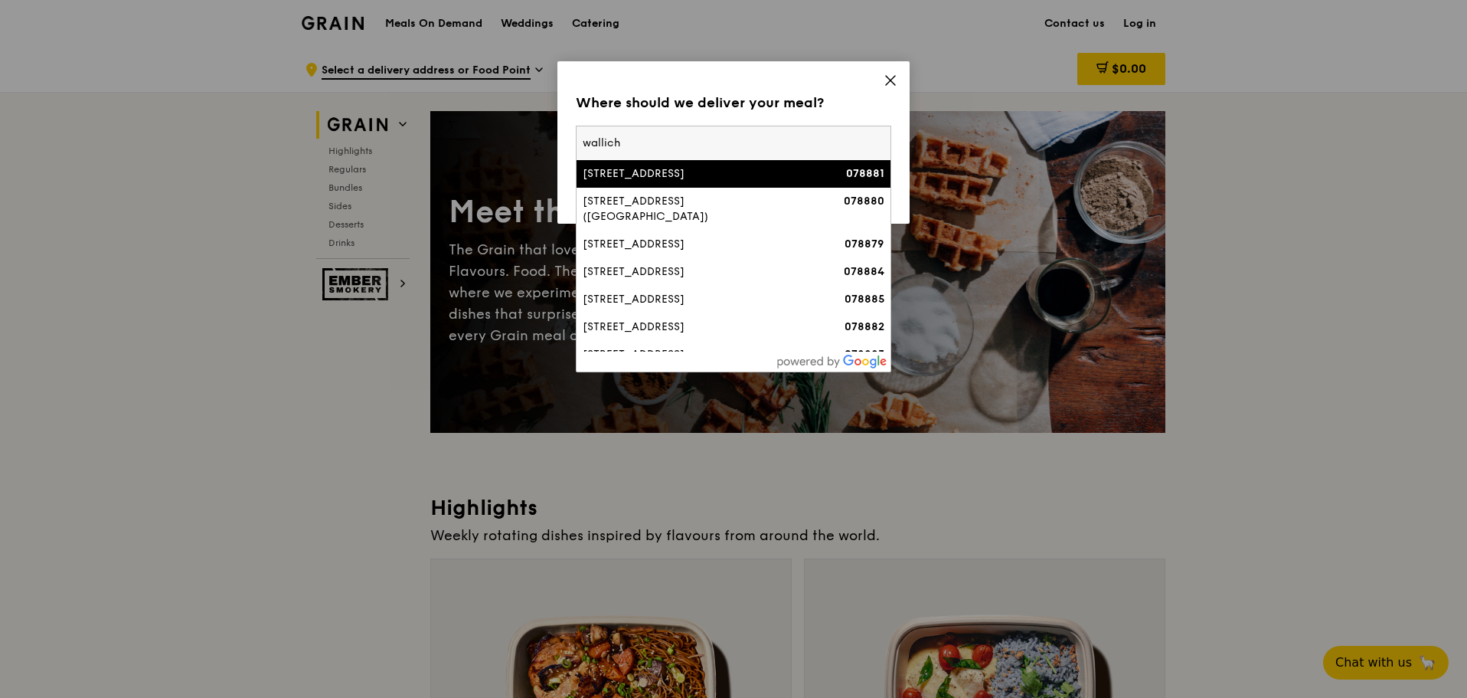
type input "wallich"
click at [639, 180] on div "[STREET_ADDRESS]" at bounding box center [696, 173] width 227 height 15
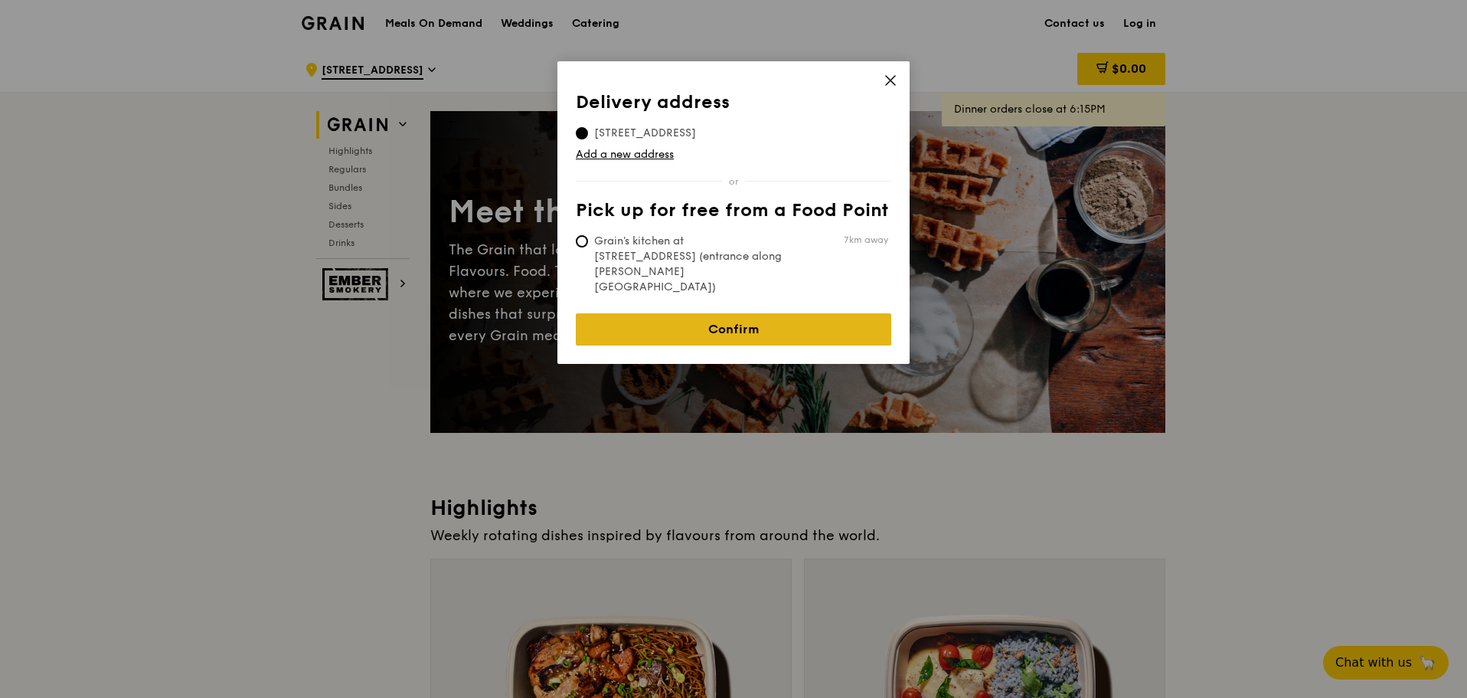
click at [681, 313] on link "Confirm" at bounding box center [734, 329] width 316 height 32
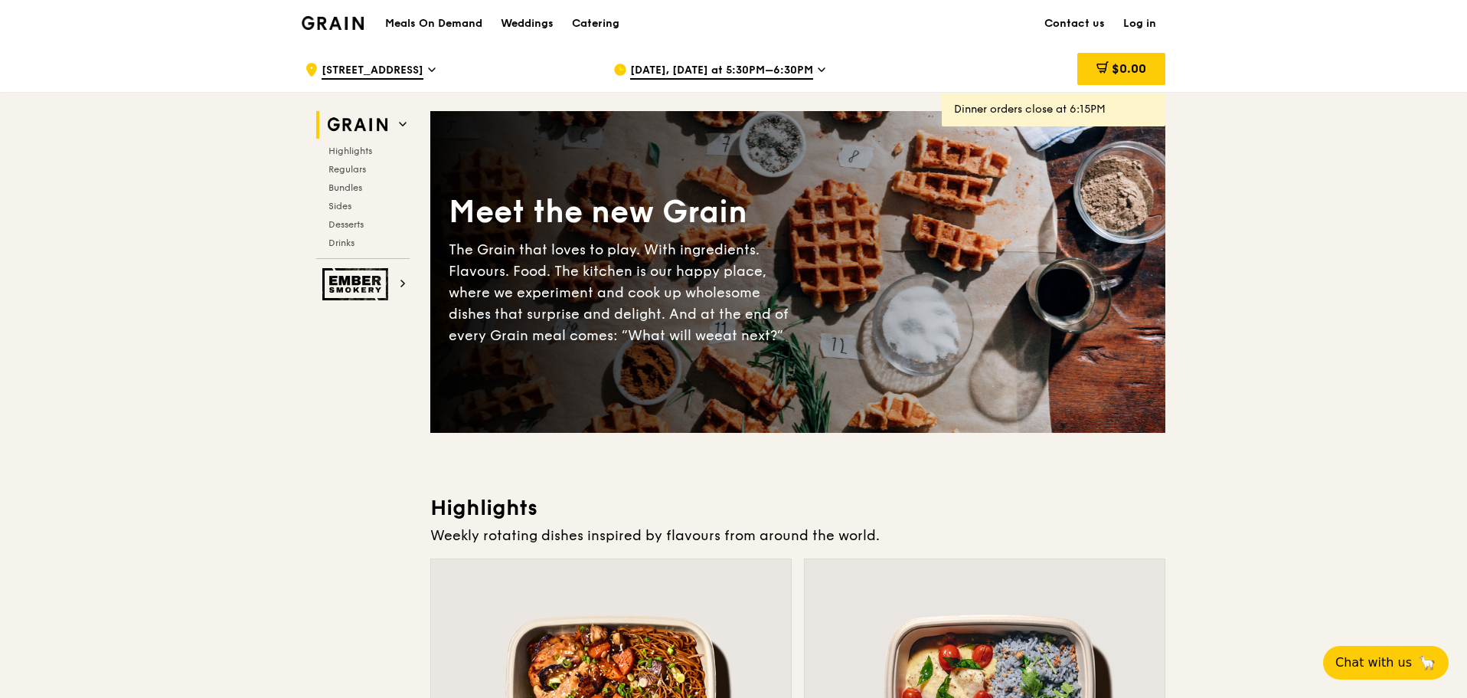
click at [743, 53] on div "[DATE], [DATE] at 5:30PM–6:30PM" at bounding box center [755, 70] width 284 height 46
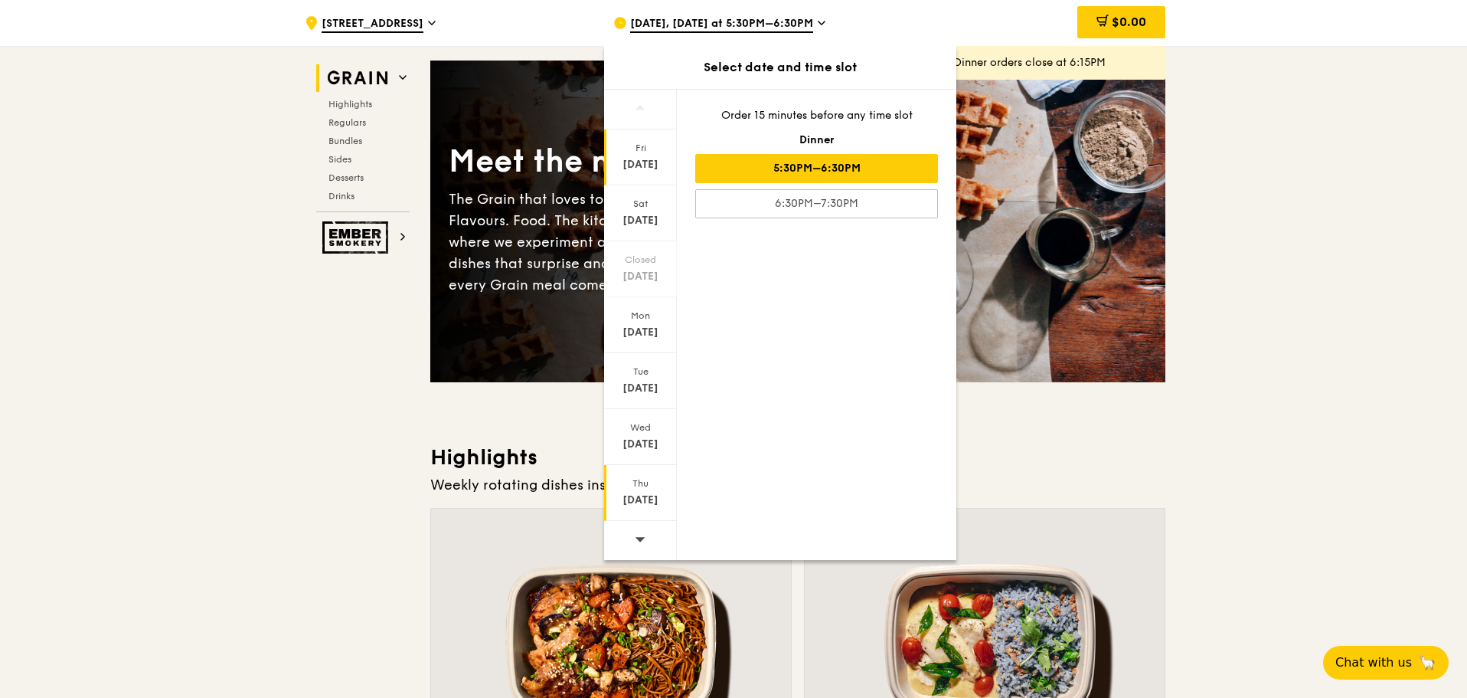
scroll to position [77, 0]
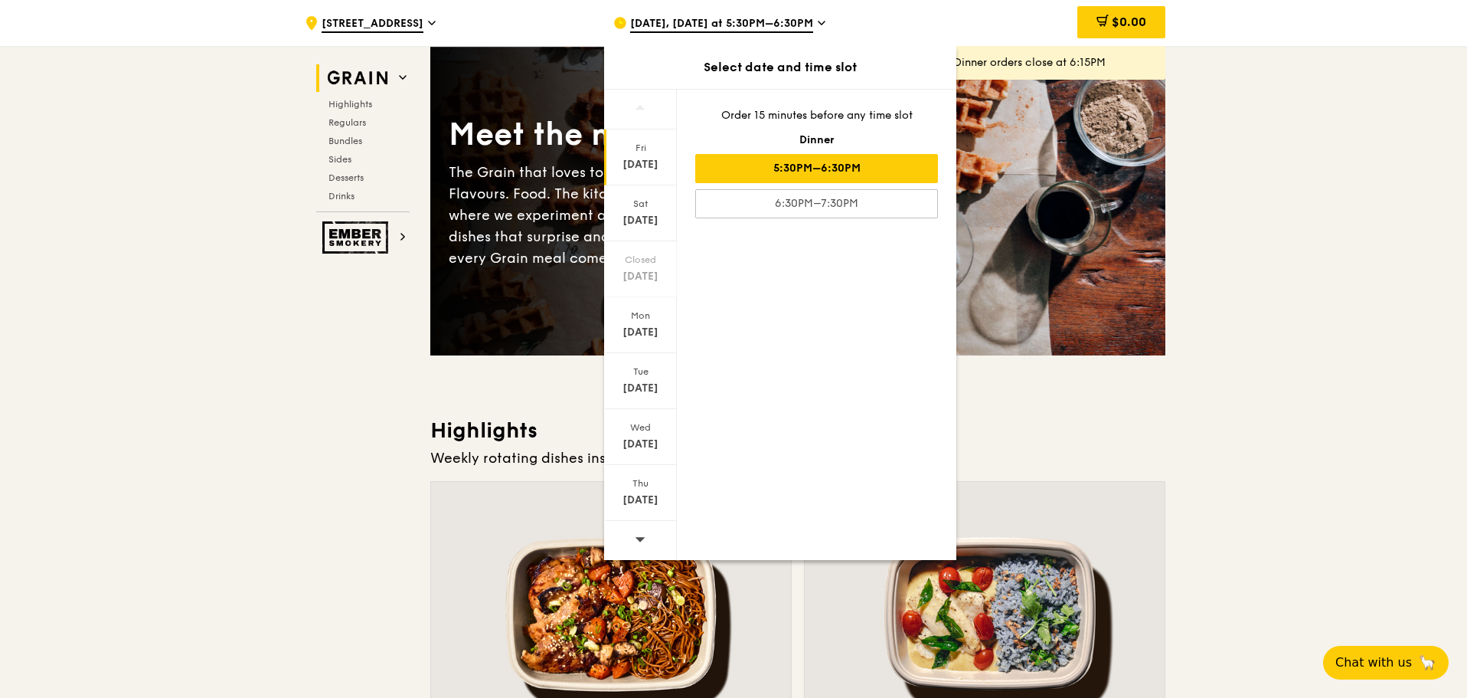
click at [643, 540] on icon at bounding box center [640, 538] width 11 height 11
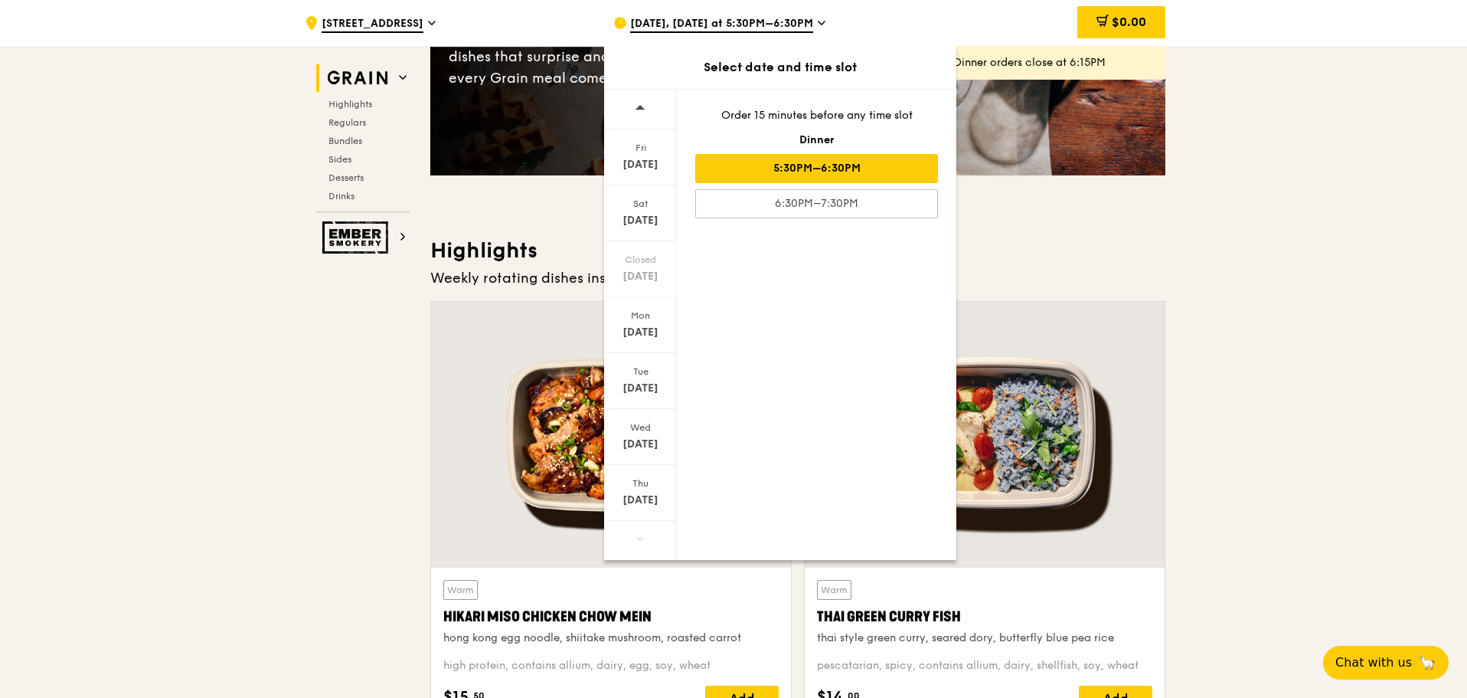
scroll to position [230, 0]
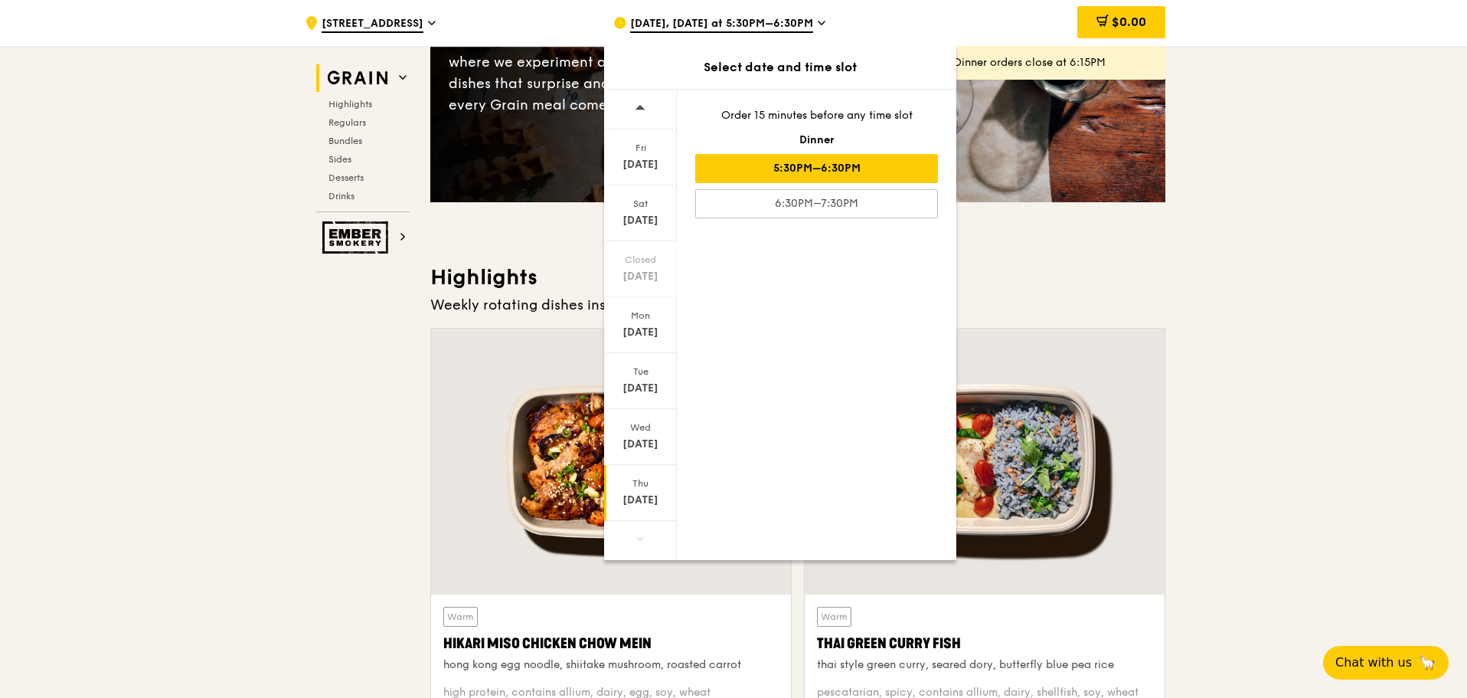
click at [644, 490] on div "[DATE]" at bounding box center [640, 493] width 73 height 56
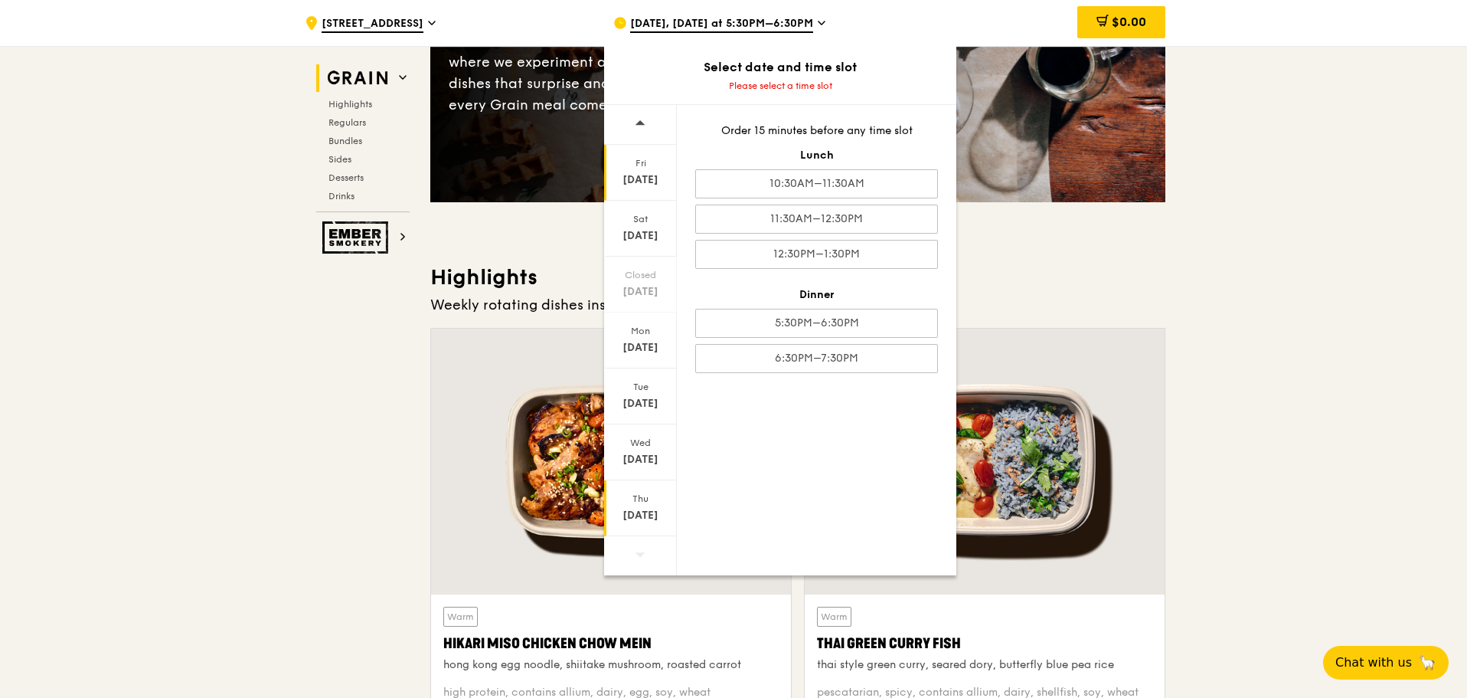
click at [645, 169] on div "[DATE]" at bounding box center [640, 173] width 73 height 56
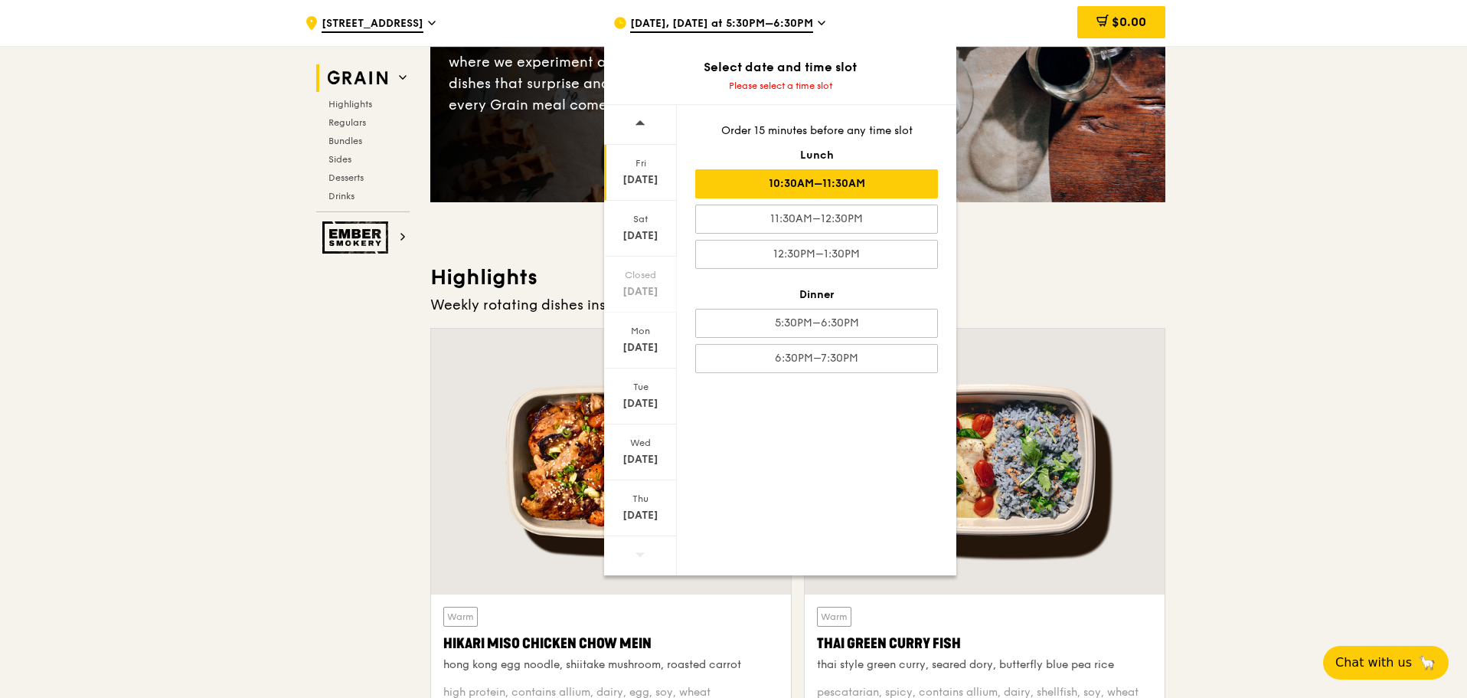
click at [842, 179] on div "10:30AM–11:30AM" at bounding box center [816, 183] width 243 height 29
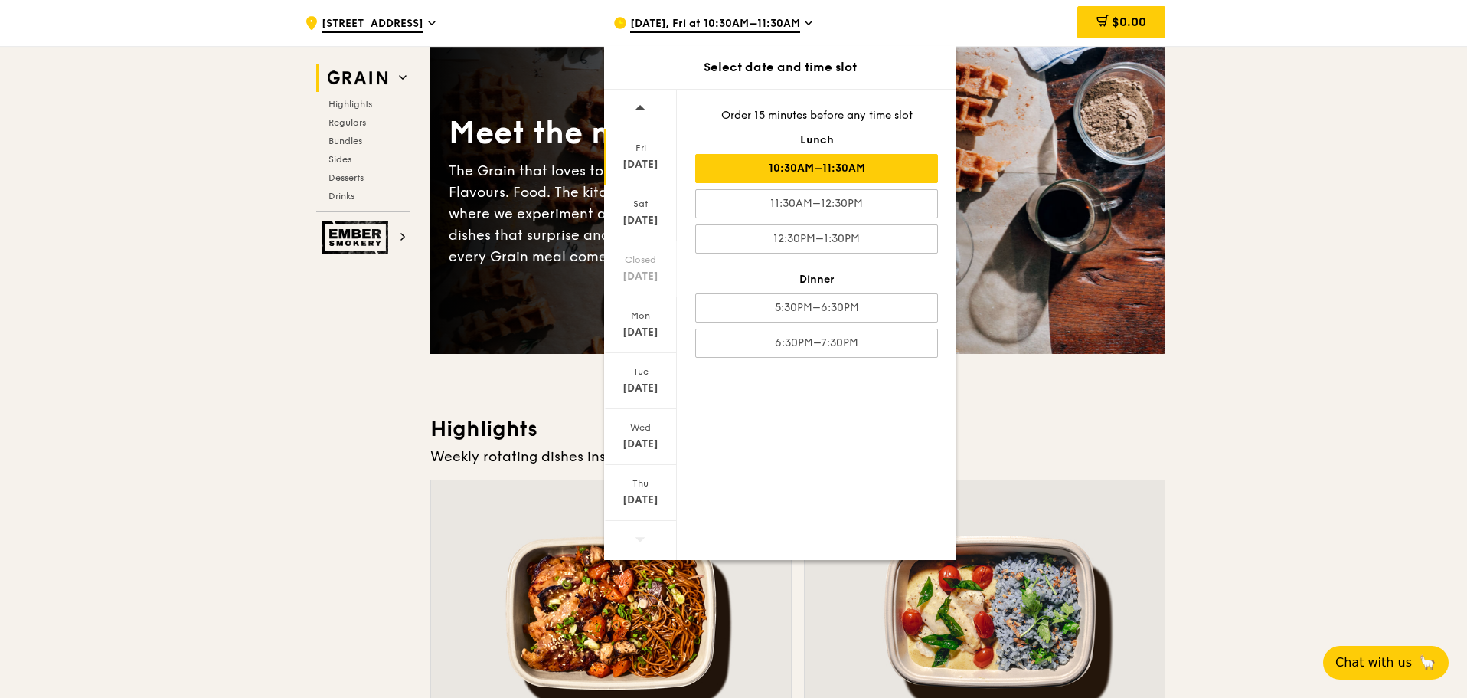
scroll to position [77, 0]
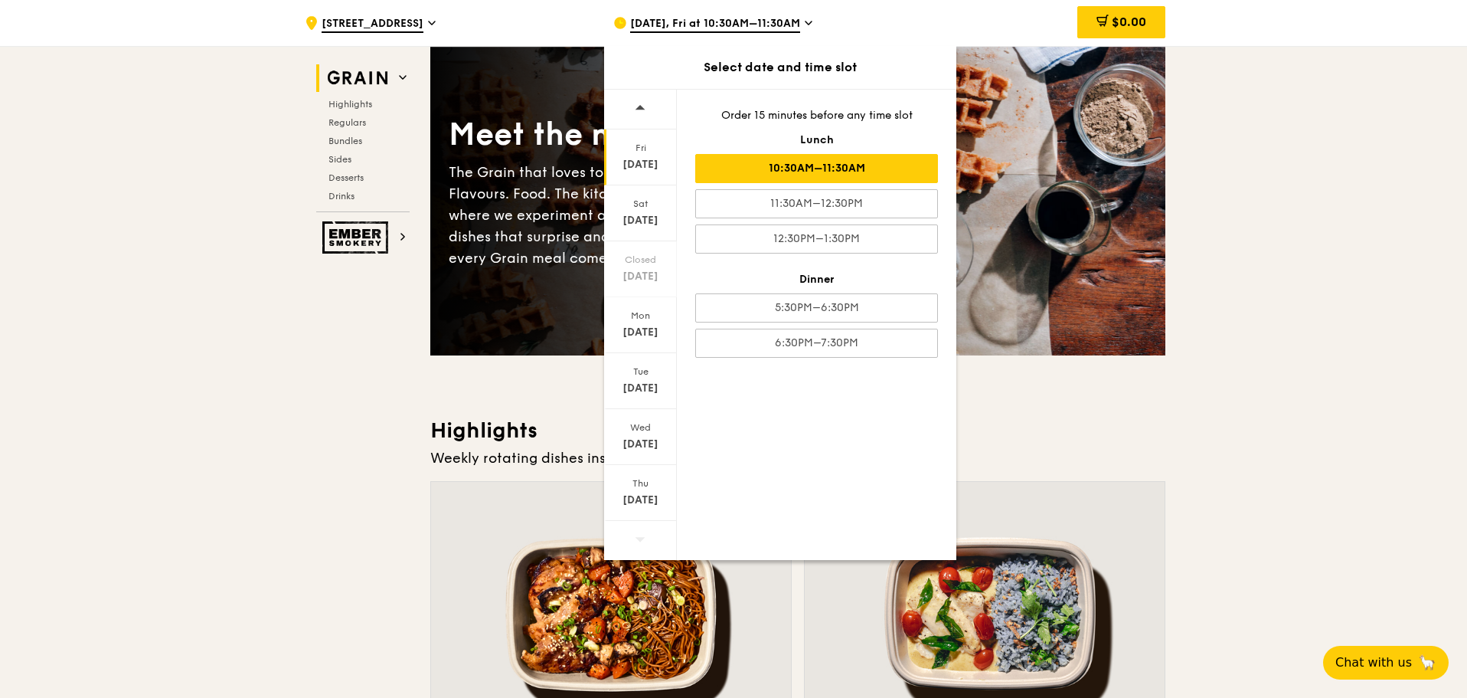
click at [643, 110] on icon at bounding box center [641, 107] width 10 height 5
click at [652, 205] on div "Sat" at bounding box center [641, 204] width 68 height 12
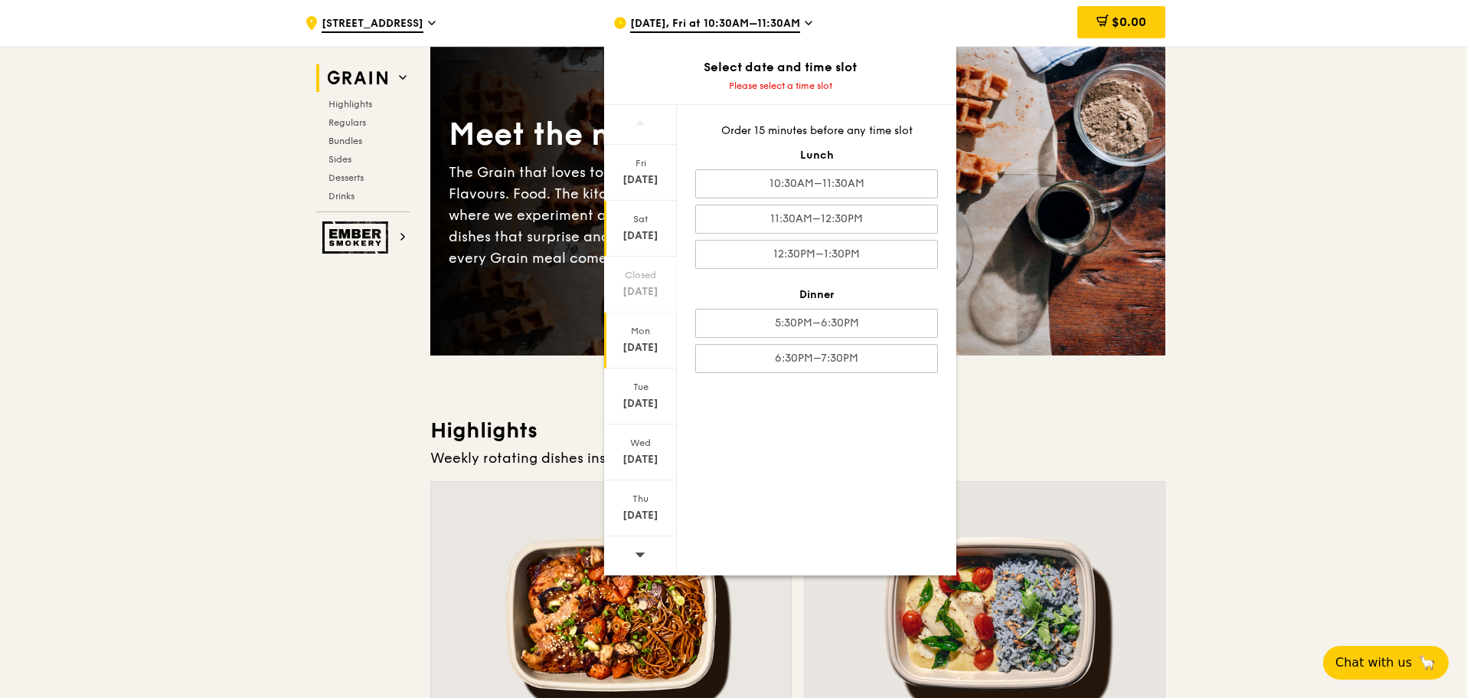
click at [642, 334] on div "Mon" at bounding box center [641, 331] width 68 height 12
click at [644, 405] on div "[DATE]" at bounding box center [641, 403] width 68 height 15
click at [646, 450] on div "[DATE]" at bounding box center [640, 452] width 73 height 56
click at [656, 515] on div "[DATE]" at bounding box center [641, 515] width 68 height 15
click at [643, 560] on span at bounding box center [640, 554] width 11 height 36
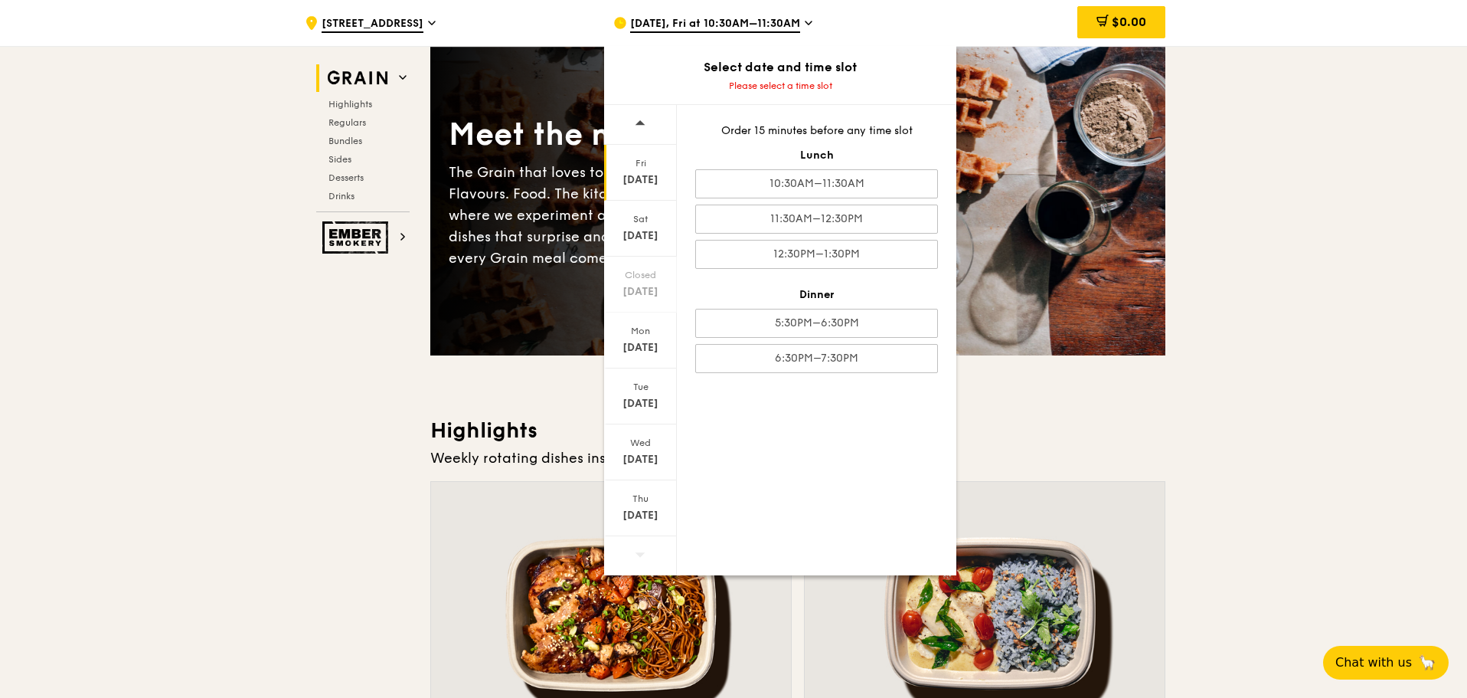
click at [649, 181] on div "[DATE]" at bounding box center [641, 179] width 68 height 15
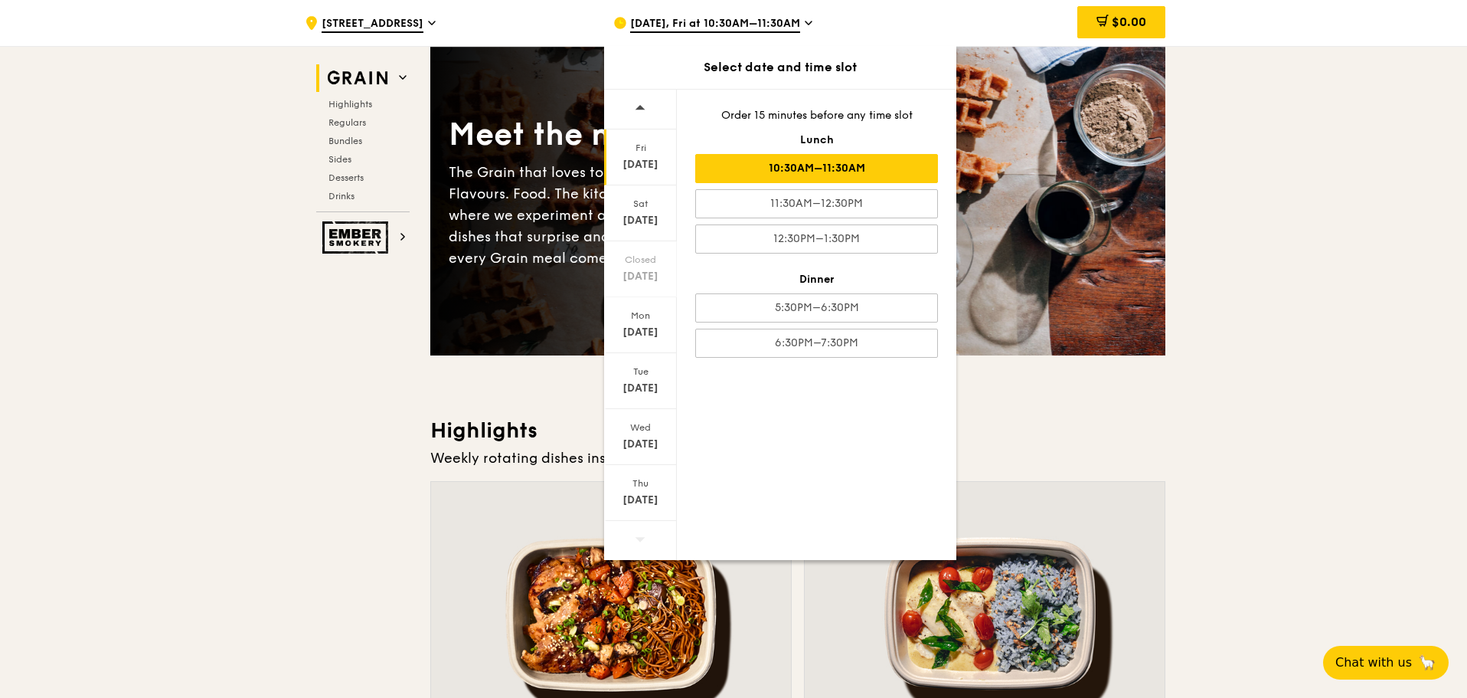
click at [803, 480] on div "[DATE] [DATE] Closed [DATE] [DATE] [DATE] [DATE] [DATE] Order 15 minutes before…" at bounding box center [780, 324] width 352 height 471
click at [786, 167] on div "10:30AM–11:30AM" at bounding box center [816, 168] width 243 height 29
click at [789, 204] on div "11:30AM–12:30PM" at bounding box center [816, 203] width 243 height 29
click at [785, 172] on div "10:30AM–11:30AM" at bounding box center [816, 168] width 243 height 29
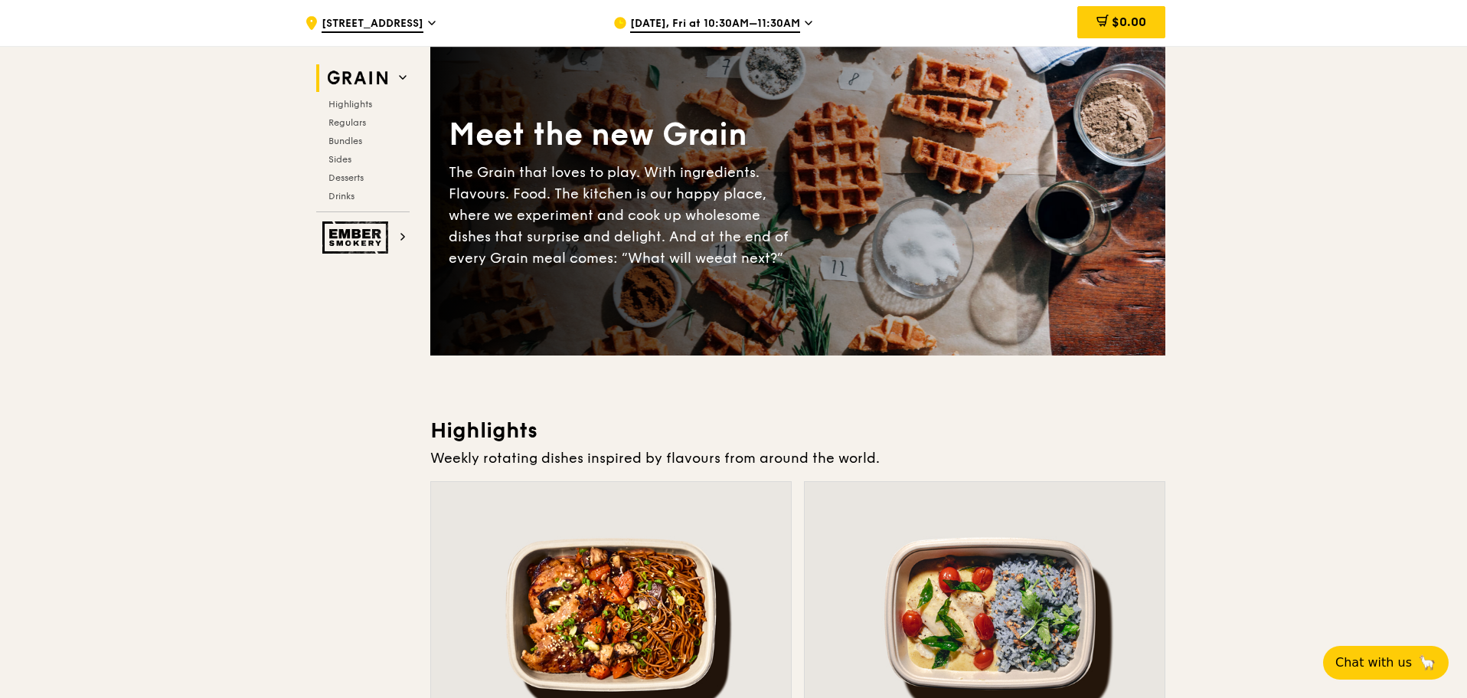
click at [755, 28] on span "[DATE], Fri at 10:30AM–11:30AM" at bounding box center [715, 24] width 170 height 17
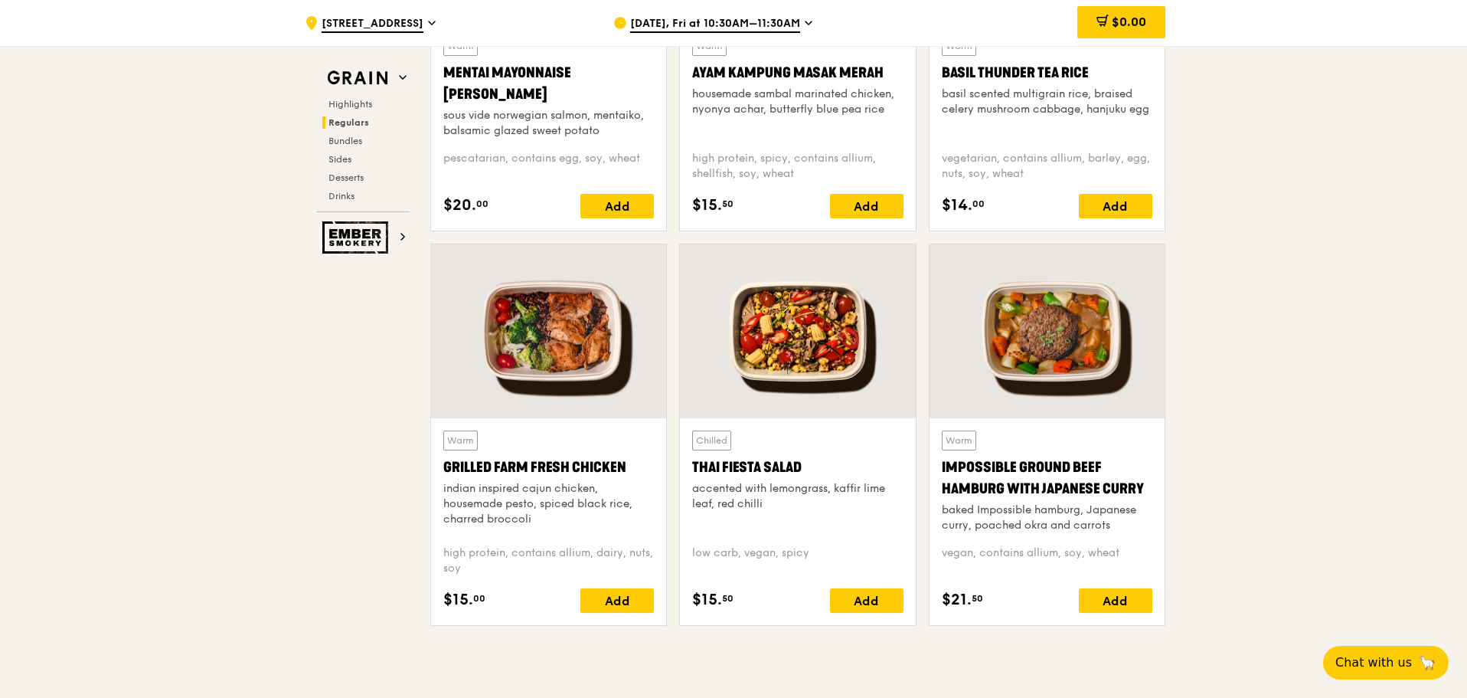
scroll to position [1455, 0]
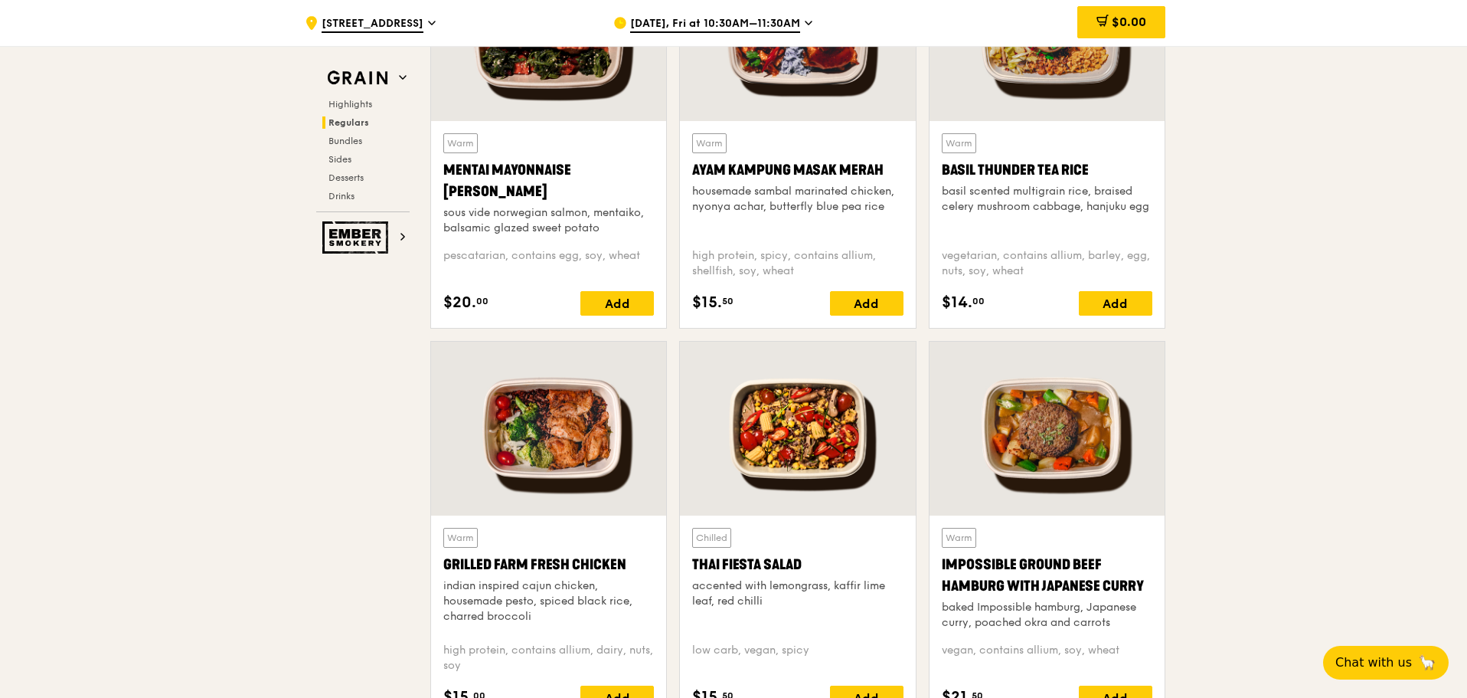
click at [548, 168] on div "Mentai Mayonnaise [PERSON_NAME]" at bounding box center [548, 180] width 211 height 43
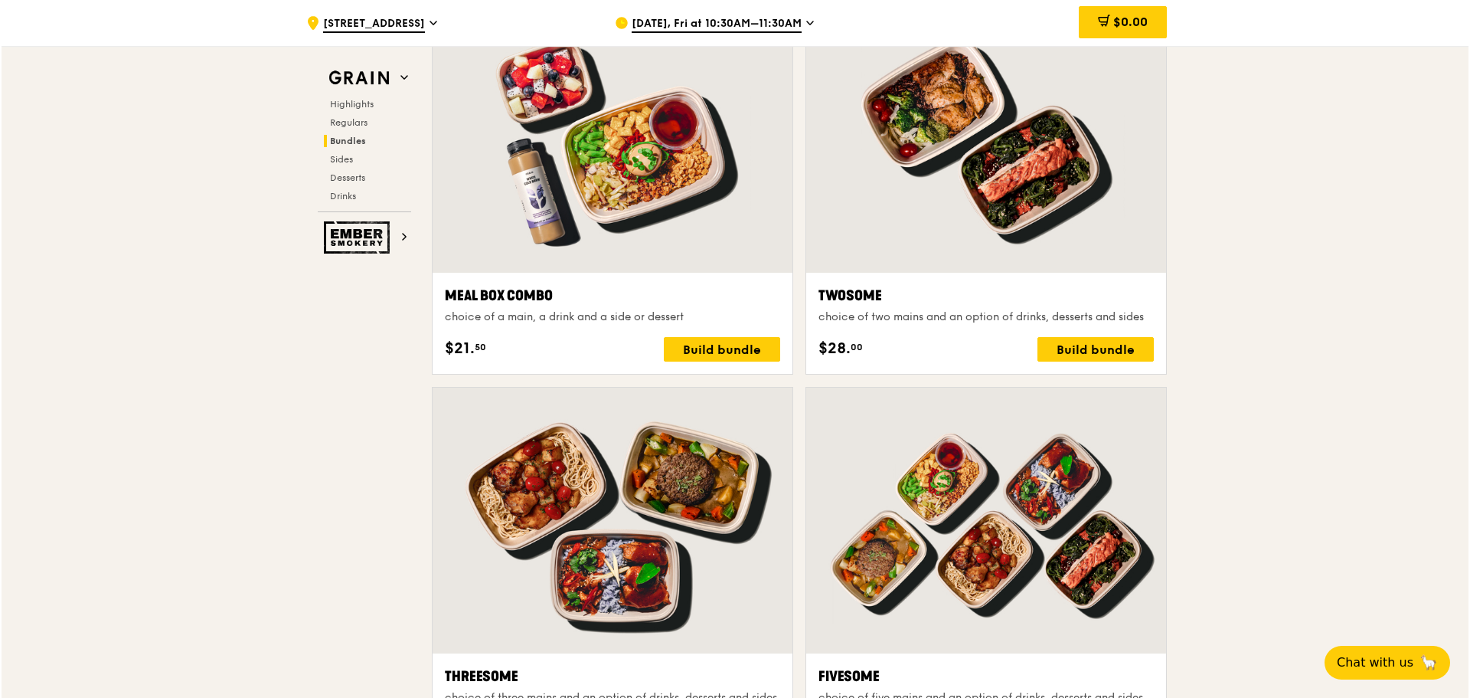
scroll to position [2297, 0]
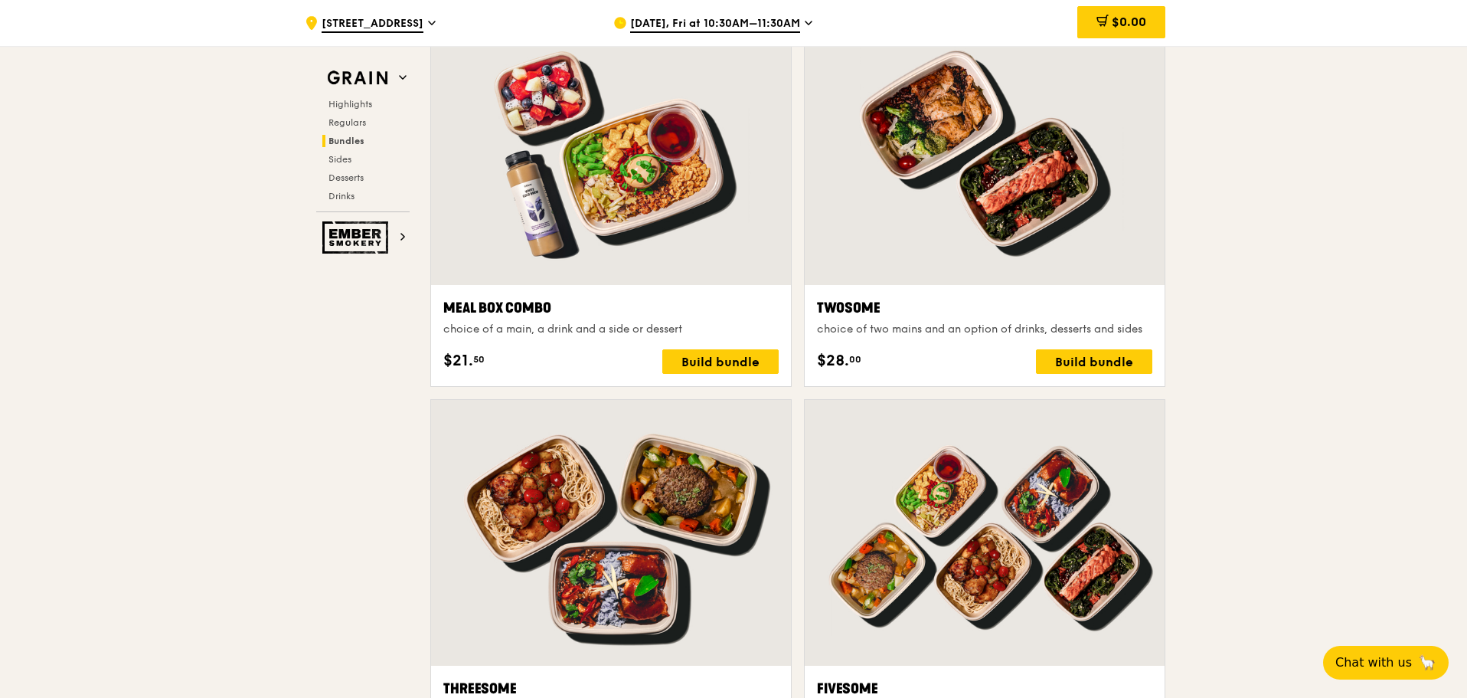
click at [727, 348] on div "Meal Box Combo choice of a main, a drink and a side or dessert $21. 50 Build bu…" at bounding box center [610, 335] width 335 height 77
click at [731, 359] on div "Build bundle" at bounding box center [720, 361] width 116 height 25
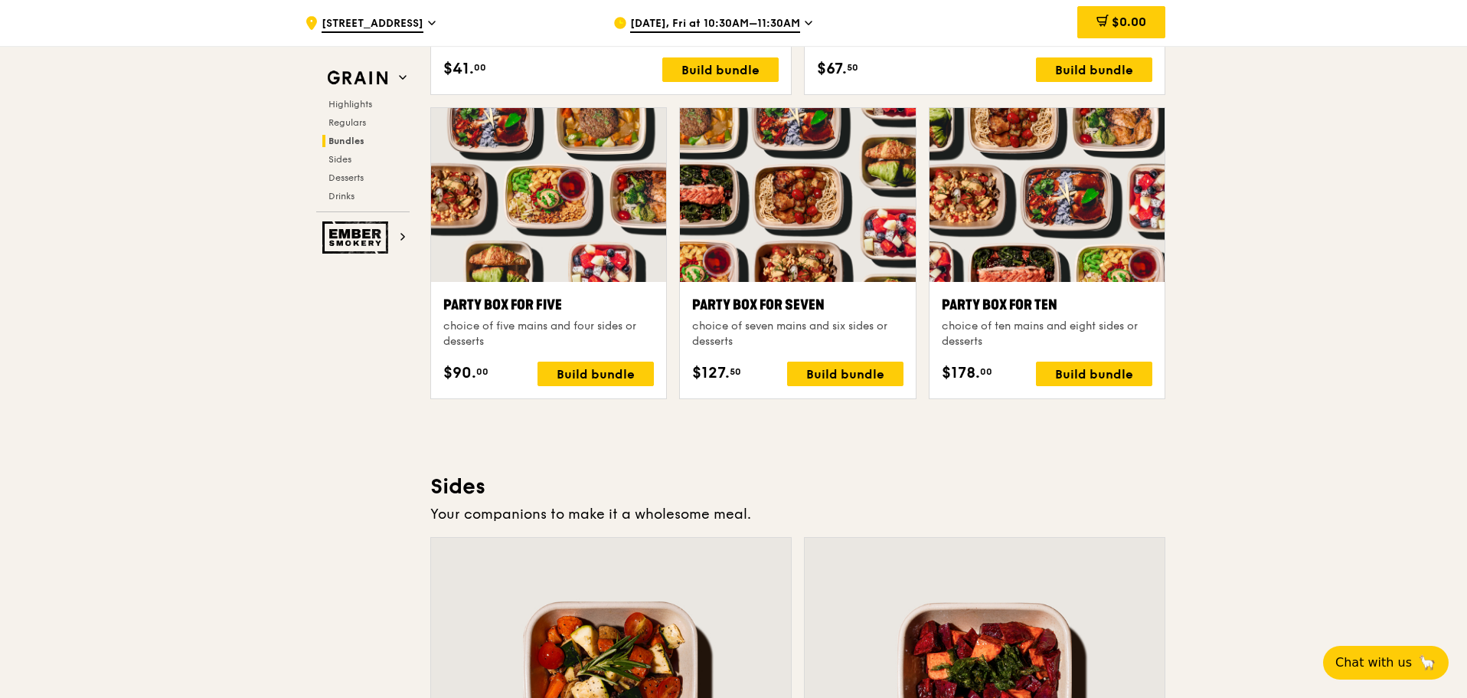
scroll to position [2987, 0]
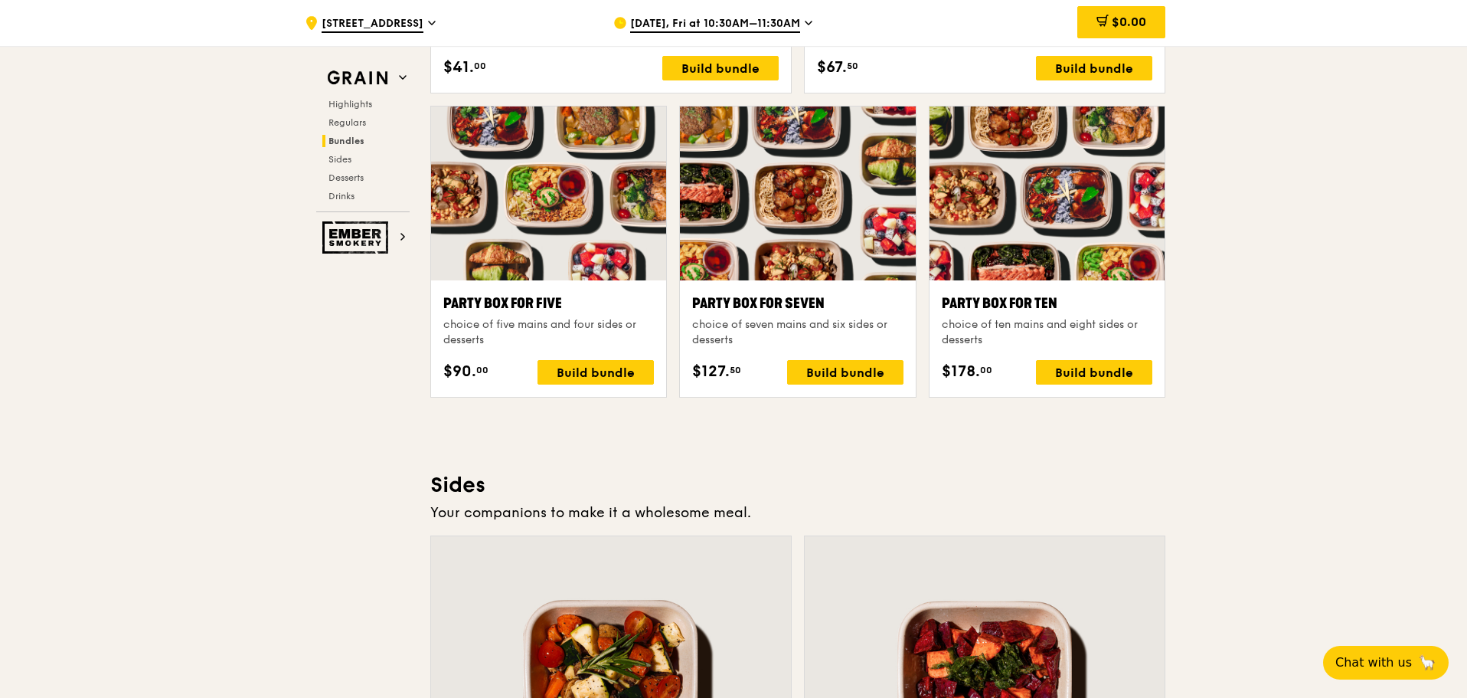
click at [329, 453] on div "Grain Highlights Regulars Bundles Sides Desserts Drinks Ember Smokery Meet the …" at bounding box center [734, 307] width 864 height 6405
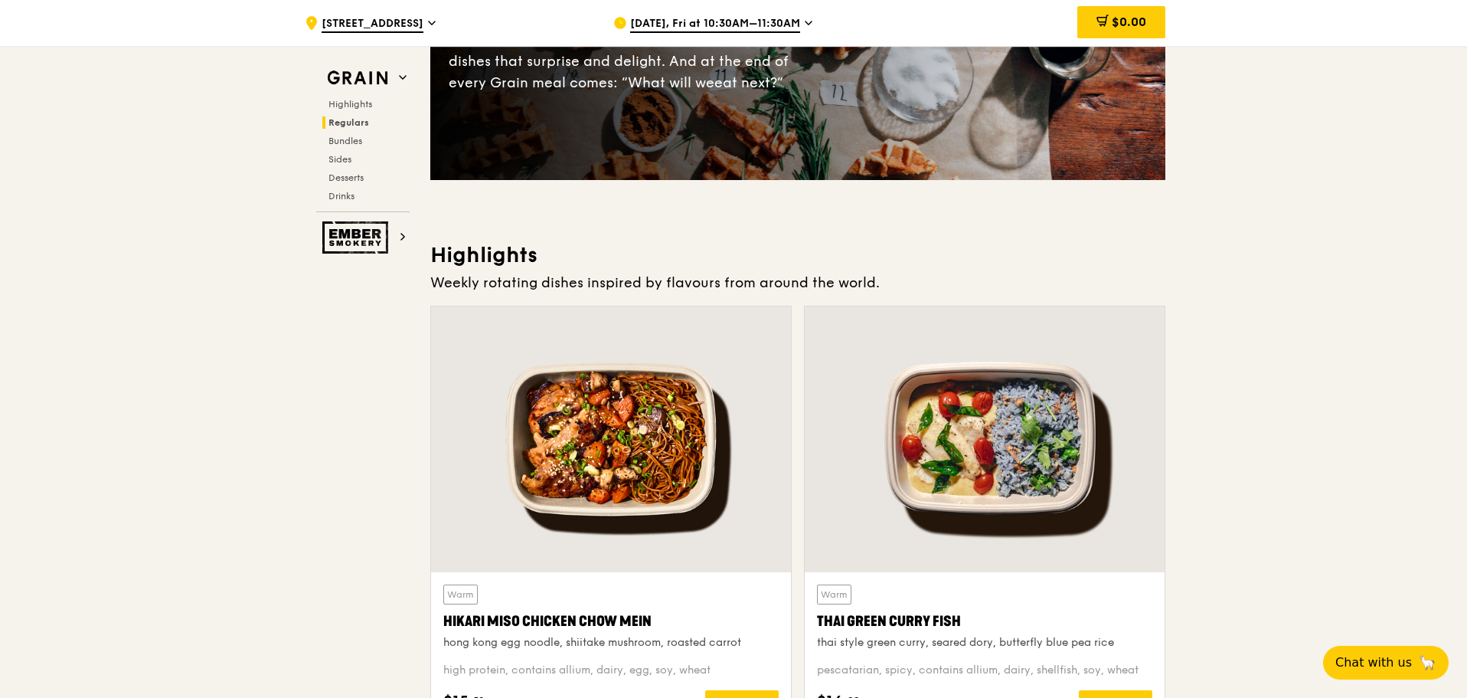
scroll to position [0, 0]
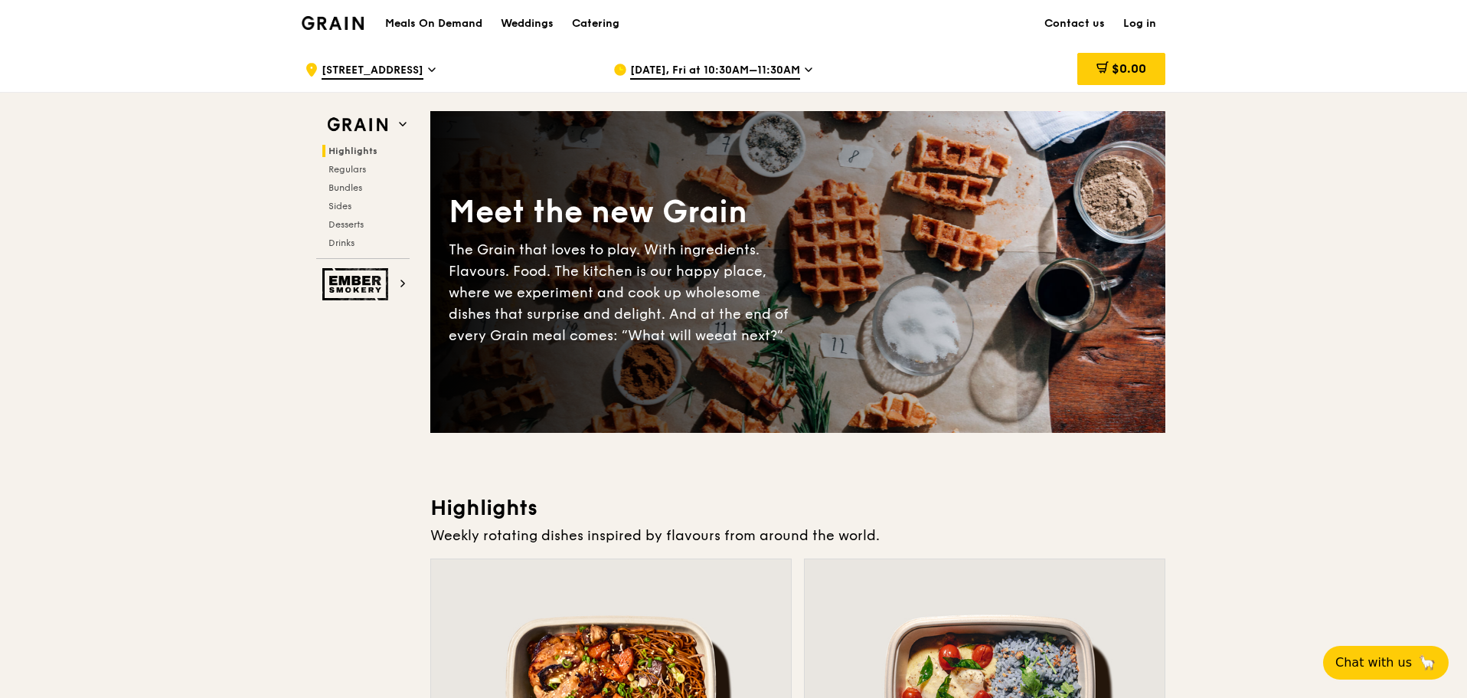
click at [530, 59] on div ".cls-1 { fill: none; stroke: #fff; stroke-linecap: round; stroke-linejoin: roun…" at bounding box center [447, 70] width 284 height 46
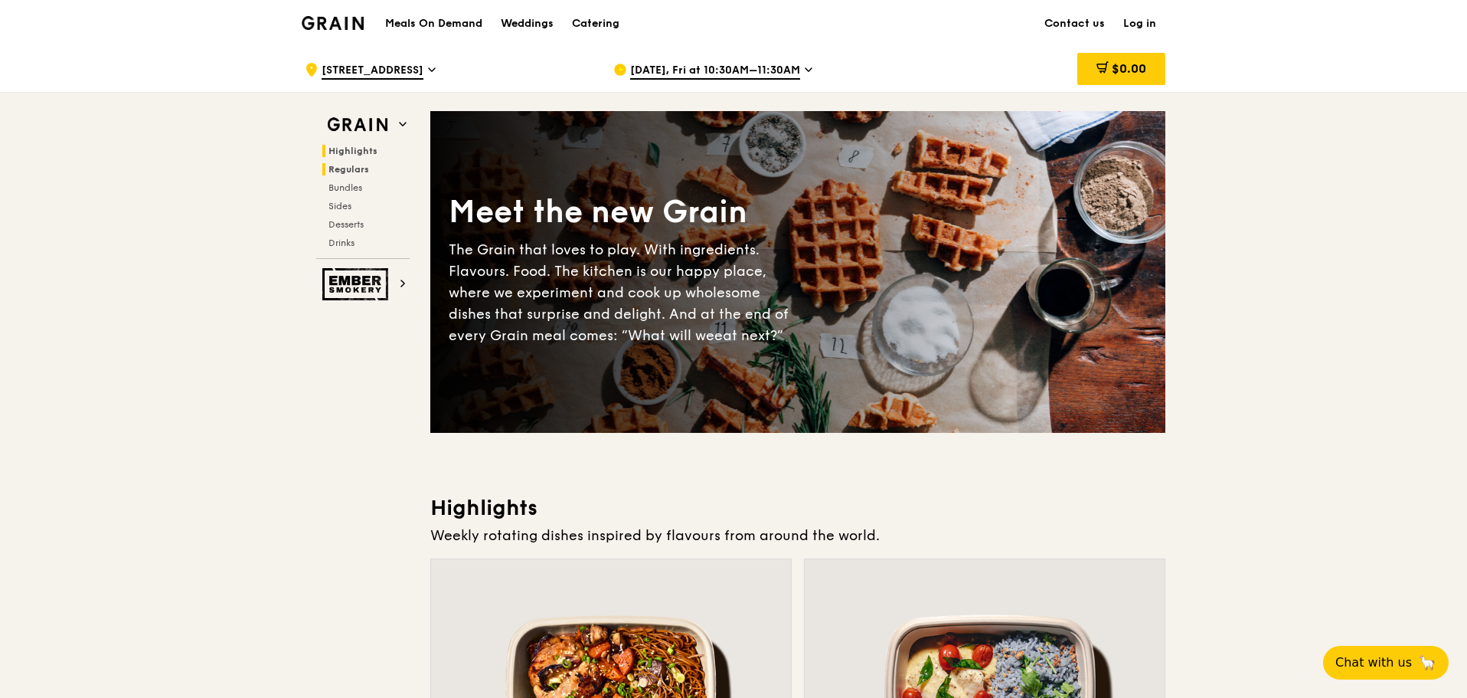
click at [346, 168] on span "Regulars" at bounding box center [349, 169] width 41 height 11
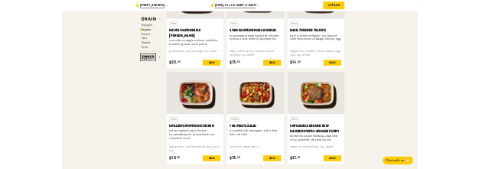
scroll to position [1605, 0]
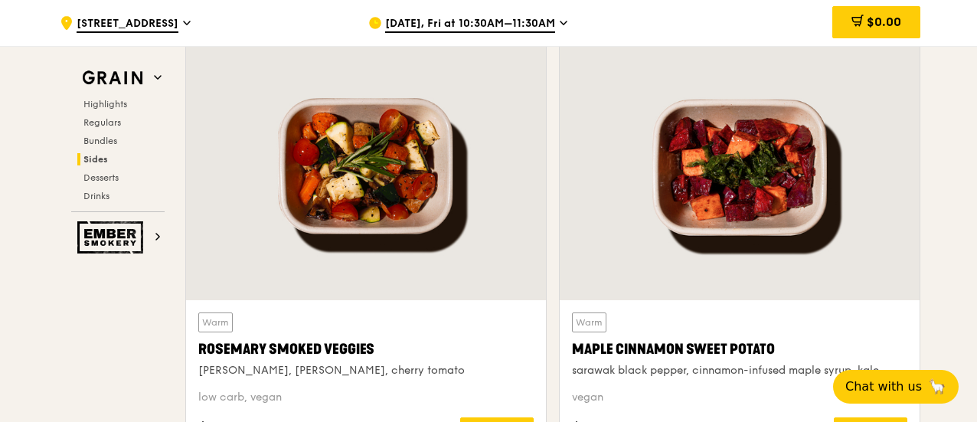
scroll to position [3588, 0]
